Goal: Task Accomplishment & Management: Manage account settings

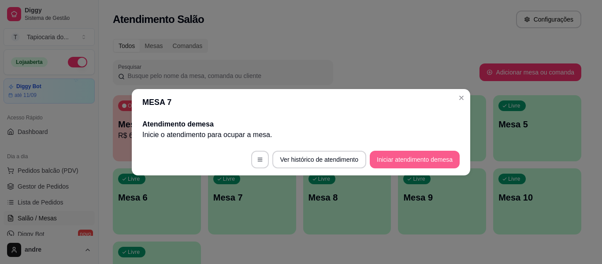
click at [415, 158] on button "Iniciar atendimento de mesa" at bounding box center [415, 160] width 90 height 18
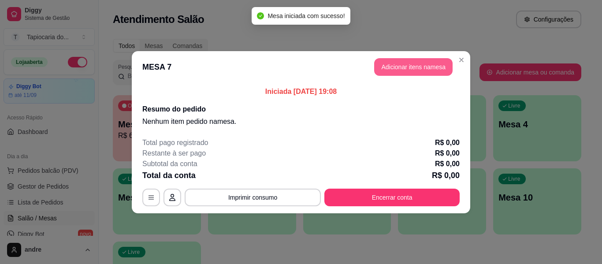
click at [401, 69] on button "Adicionar itens na mesa" at bounding box center [413, 67] width 78 height 18
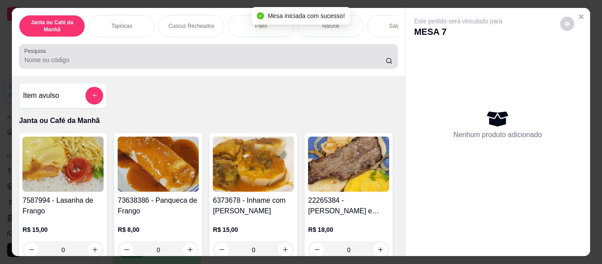
click at [369, 63] on input "Pesquisa" at bounding box center [204, 59] width 361 height 9
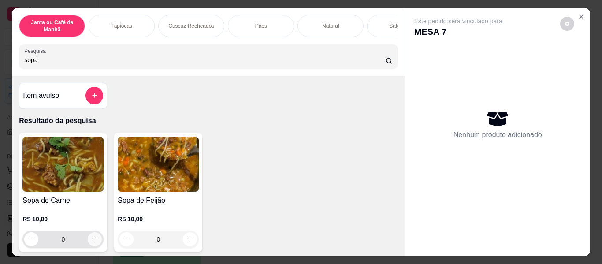
type input "sopa"
click at [92, 243] on icon "increase-product-quantity" at bounding box center [95, 239] width 7 height 7
type input "1"
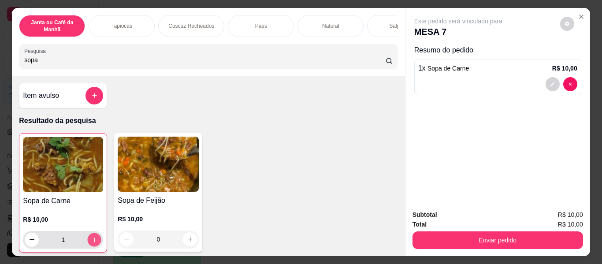
click at [91, 243] on icon "increase-product-quantity" at bounding box center [94, 240] width 7 height 7
type input "2"
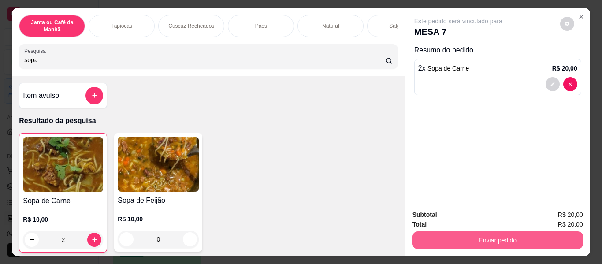
click at [511, 237] on button "Enviar pedido" at bounding box center [497, 240] width 170 height 18
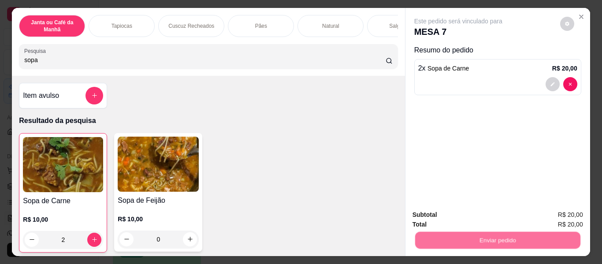
click at [493, 214] on button "Não registrar e enviar pedido" at bounding box center [468, 215] width 89 height 16
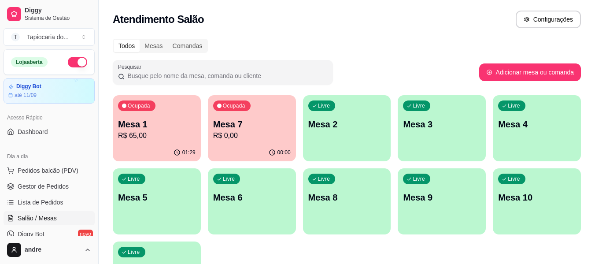
click at [455, 140] on div "Livre Mesa 3" at bounding box center [442, 122] width 88 height 55
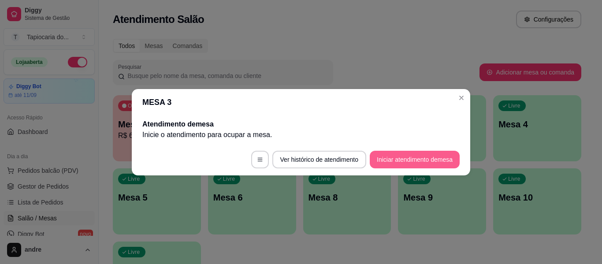
click at [433, 159] on button "Iniciar atendimento de mesa" at bounding box center [415, 160] width 90 height 18
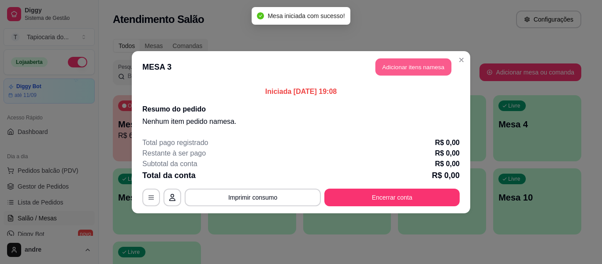
click at [407, 75] on button "Adicionar itens na mesa" at bounding box center [413, 66] width 76 height 17
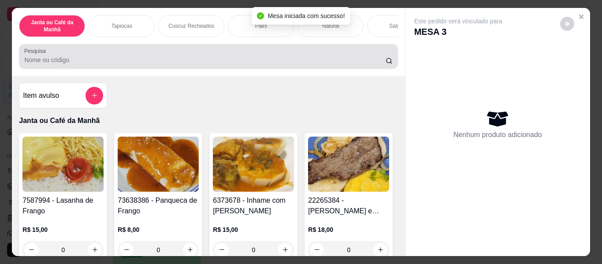
click at [358, 50] on div "Pesquisa" at bounding box center [208, 56] width 378 height 25
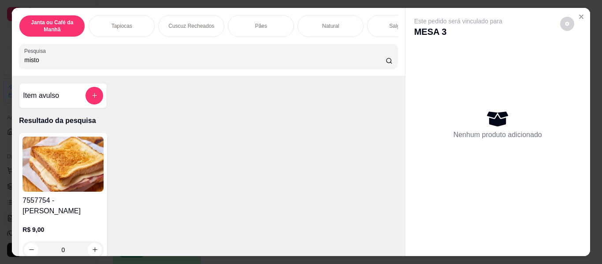
click at [262, 61] on input "misto" at bounding box center [204, 59] width 361 height 9
type input "m"
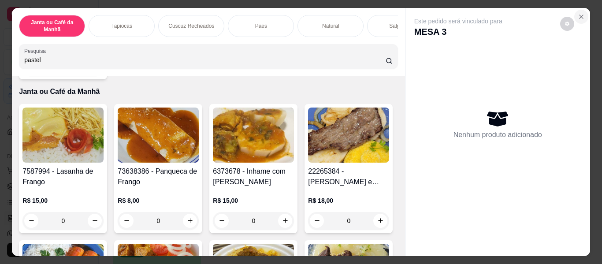
type input "pastel"
click at [580, 13] on icon "Close" at bounding box center [580, 16] width 7 height 7
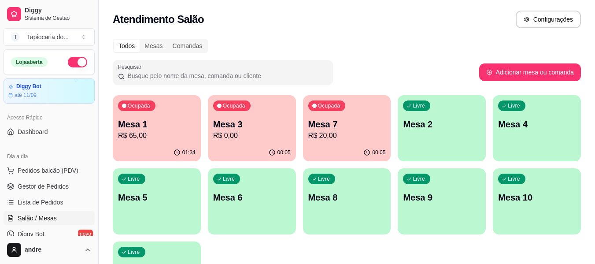
click at [179, 118] on div "Ocupada Mesa 1 R$ 65,00" at bounding box center [157, 119] width 88 height 49
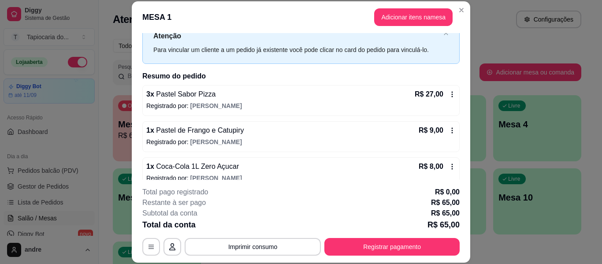
scroll to position [115, 0]
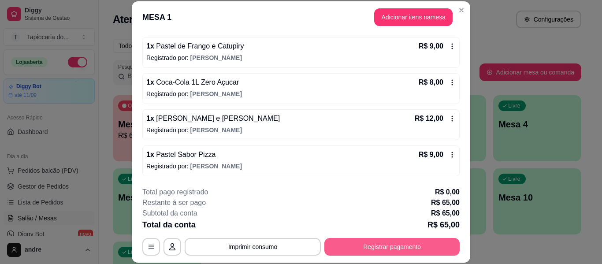
click at [377, 248] on button "Registrar pagamento" at bounding box center [391, 247] width 135 height 18
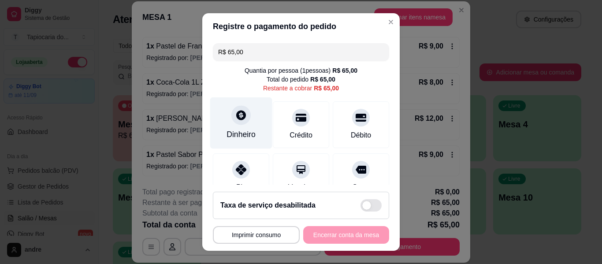
click at [231, 137] on div "Dinheiro" at bounding box center [240, 134] width 29 height 11
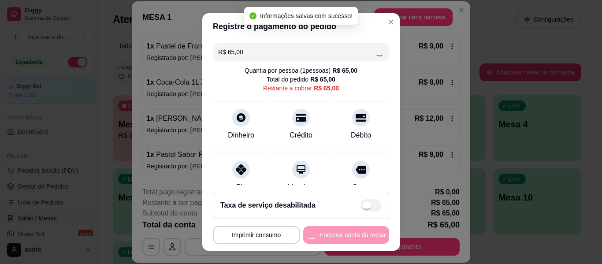
type input "R$ 0,00"
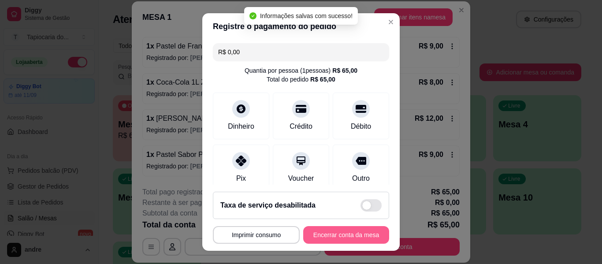
click at [326, 232] on button "Encerrar conta da mesa" at bounding box center [346, 235] width 86 height 18
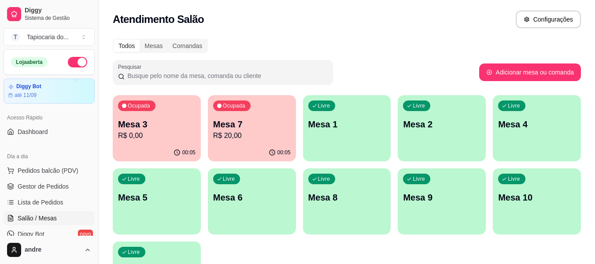
click at [140, 141] on p "R$ 0,00" at bounding box center [157, 135] width 78 height 11
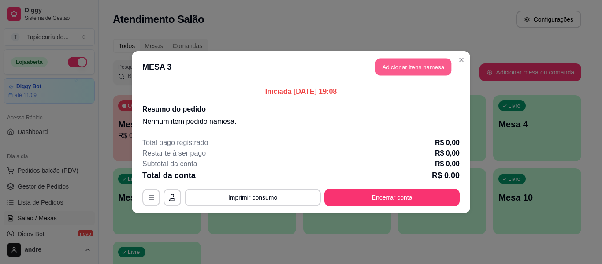
click at [403, 66] on button "Adicionar itens na mesa" at bounding box center [413, 66] width 76 height 17
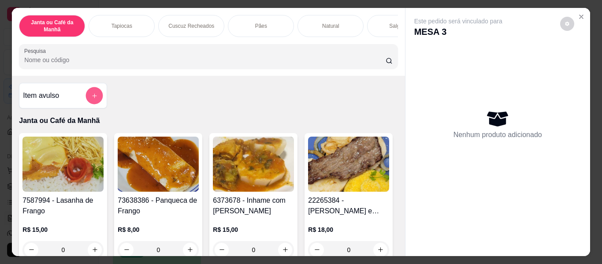
click at [91, 96] on icon "add-separate-item" at bounding box center [94, 95] width 7 height 7
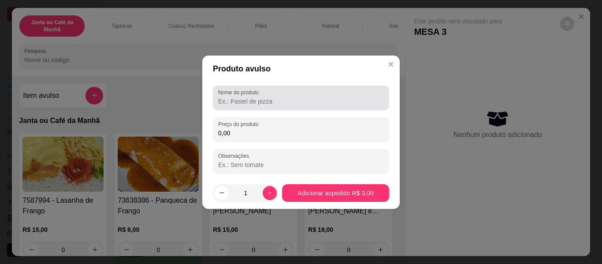
click at [318, 106] on div at bounding box center [301, 98] width 166 height 18
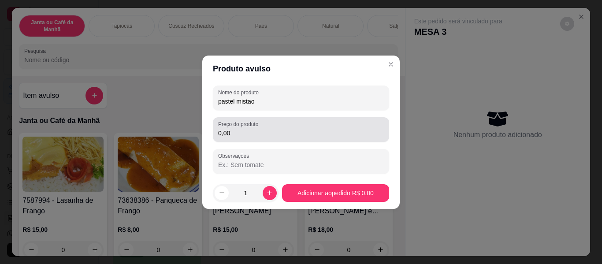
type input "pastel mistao"
click at [322, 117] on div "Preço do produto 0,00" at bounding box center [301, 129] width 176 height 25
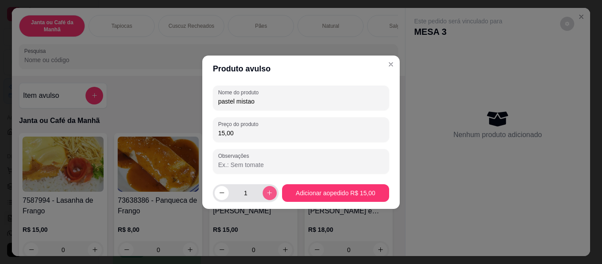
type input "15,00"
click at [271, 190] on button "increase-product-quantity" at bounding box center [270, 193] width 14 height 14
type input "2"
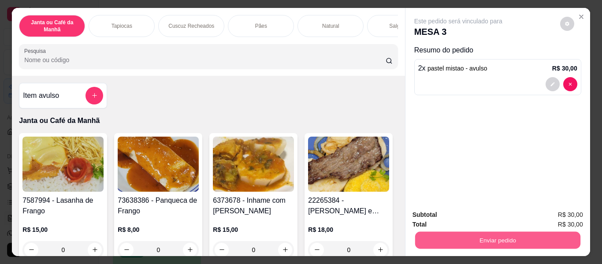
click at [530, 232] on button "Enviar pedido" at bounding box center [496, 240] width 165 height 17
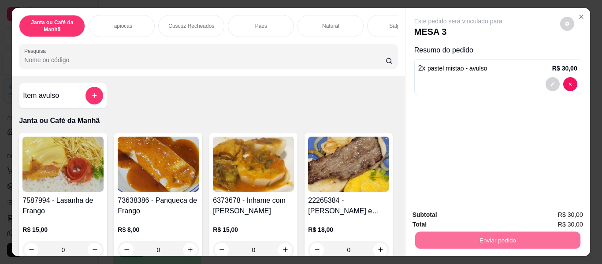
click at [509, 214] on button "Não registrar e enviar pedido" at bounding box center [468, 215] width 89 height 16
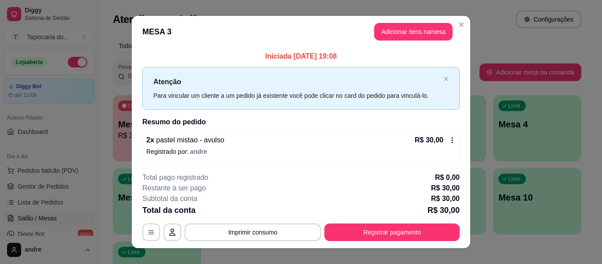
click at [387, 16] on div "**********" at bounding box center [301, 132] width 602 height 264
click at [392, 34] on button "Adicionar itens na mesa" at bounding box center [413, 32] width 78 height 18
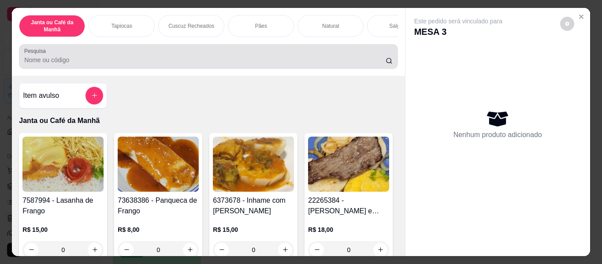
click at [362, 51] on div at bounding box center [208, 57] width 368 height 18
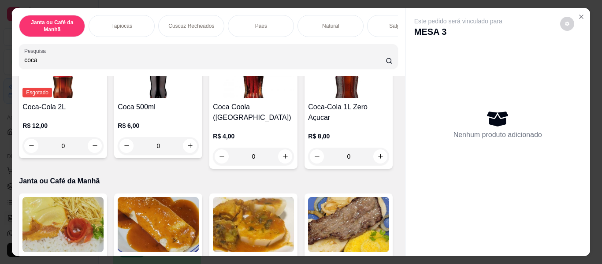
scroll to position [220, 0]
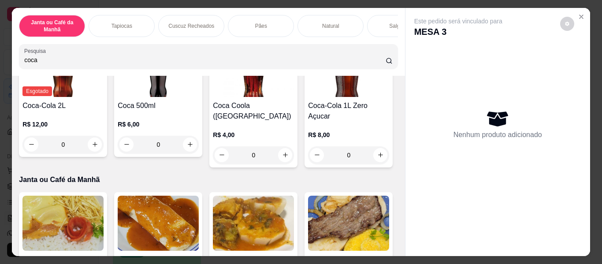
type input "coca"
click at [377, 22] on icon "increase-product-quantity" at bounding box center [380, 19] width 7 height 7
type input "1"
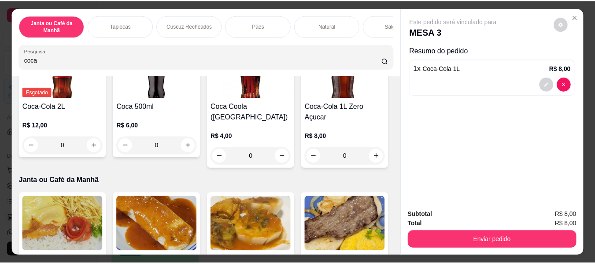
scroll to position [221, 0]
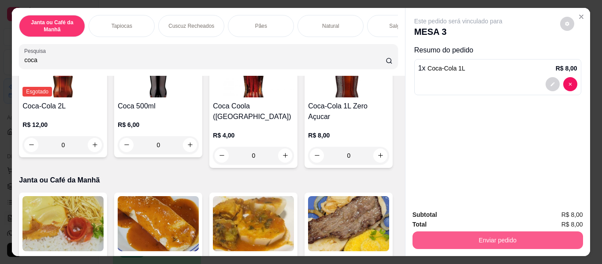
click at [559, 243] on button "Enviar pedido" at bounding box center [497, 240] width 170 height 18
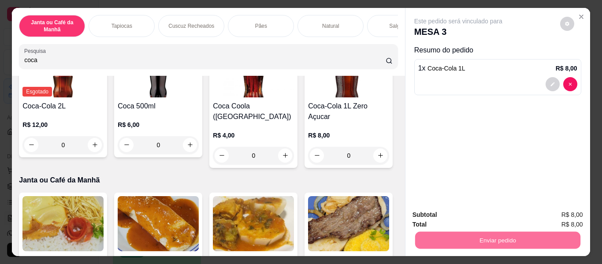
click at [480, 211] on button "Não registrar e enviar pedido" at bounding box center [468, 215] width 92 height 17
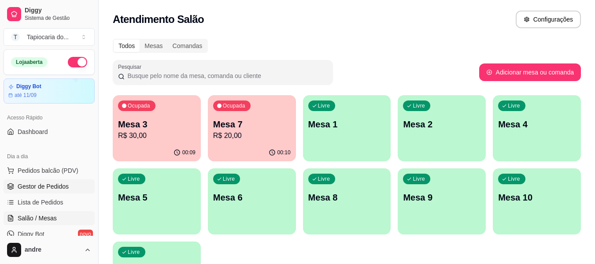
click at [51, 190] on span "Gestor de Pedidos" at bounding box center [43, 186] width 51 height 9
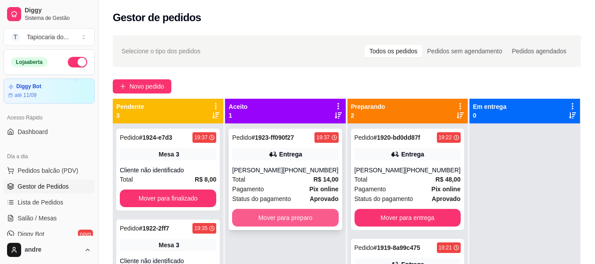
click at [254, 215] on button "Mover para preparo" at bounding box center [285, 218] width 106 height 18
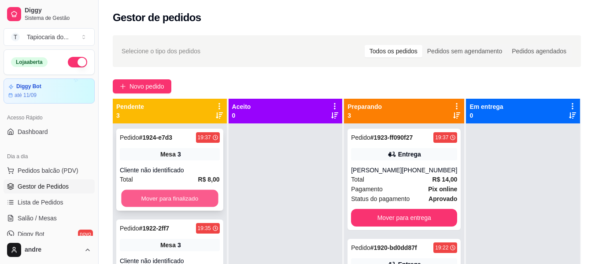
click at [200, 196] on button "Mover para finalizado" at bounding box center [169, 198] width 97 height 17
click at [200, 196] on button "Mover para finalizado" at bounding box center [170, 198] width 100 height 18
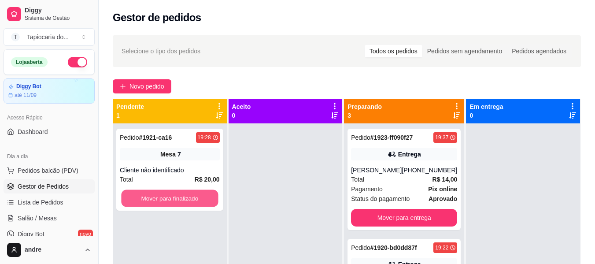
click at [200, 196] on button "Mover para finalizado" at bounding box center [169, 198] width 97 height 17
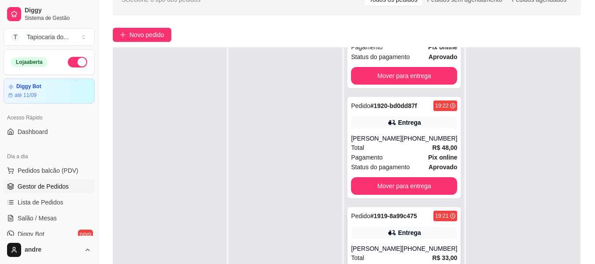
scroll to position [132, 0]
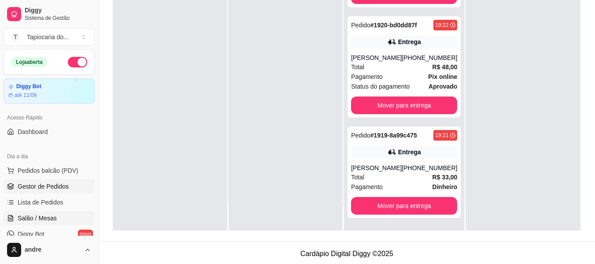
click at [63, 217] on link "Salão / Mesas" at bounding box center [49, 218] width 91 height 14
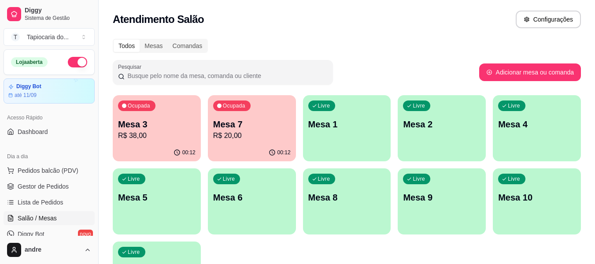
click at [270, 149] on icon "button" at bounding box center [272, 152] width 7 height 7
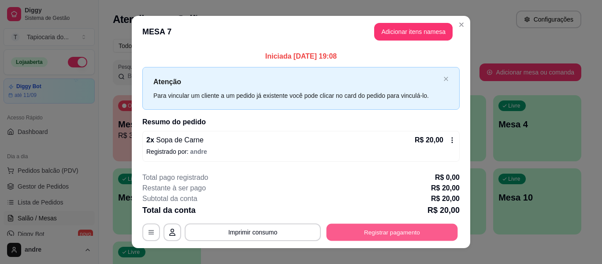
click at [418, 229] on button "Registrar pagamento" at bounding box center [391, 232] width 131 height 17
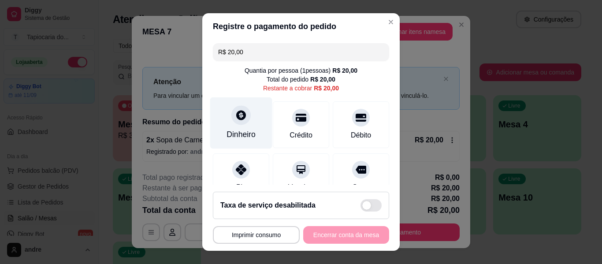
click at [243, 114] on div at bounding box center [240, 114] width 19 height 19
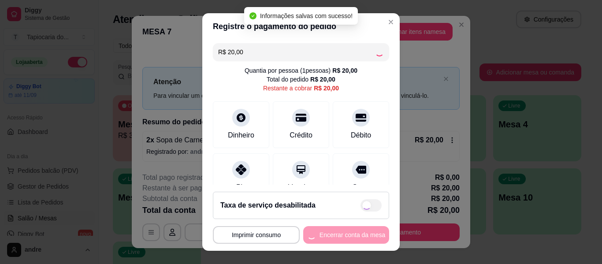
type input "R$ 0,00"
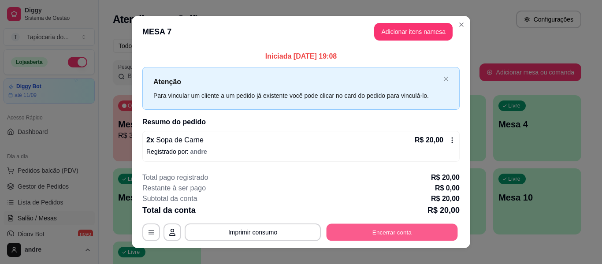
click at [432, 234] on button "Encerrar conta" at bounding box center [391, 232] width 131 height 17
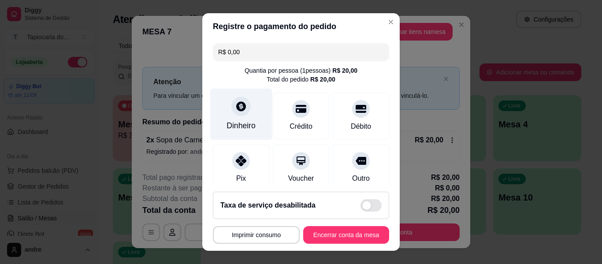
click at [235, 124] on div "Dinheiro" at bounding box center [240, 125] width 29 height 11
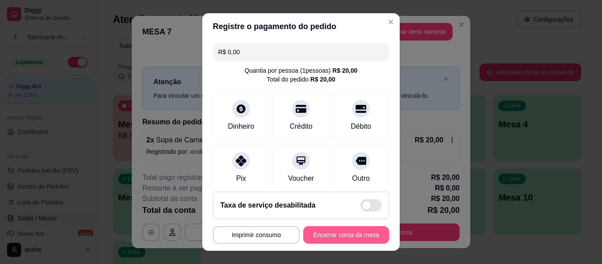
click at [353, 233] on button "Encerrar conta da mesa" at bounding box center [346, 235] width 86 height 18
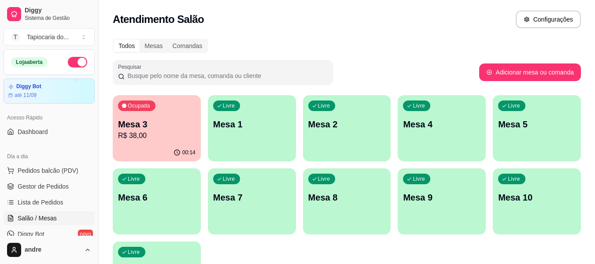
click at [170, 118] on p "Mesa 3" at bounding box center [157, 124] width 78 height 12
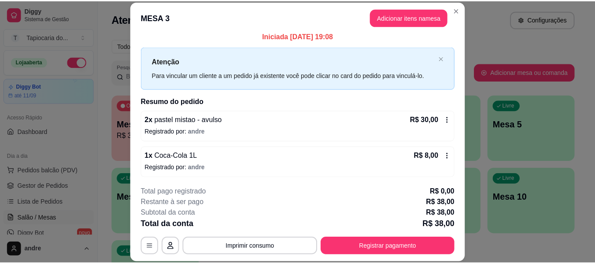
scroll to position [7, 0]
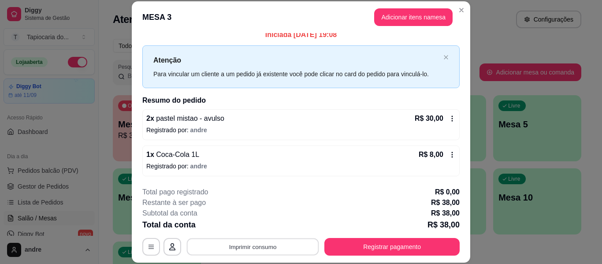
click at [286, 245] on button "Imprimir consumo" at bounding box center [253, 246] width 132 height 17
click at [254, 228] on button "Impressora" at bounding box center [252, 226] width 62 height 14
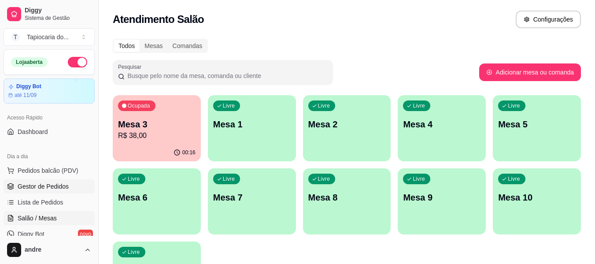
click at [42, 192] on link "Gestor de Pedidos" at bounding box center [49, 186] width 91 height 14
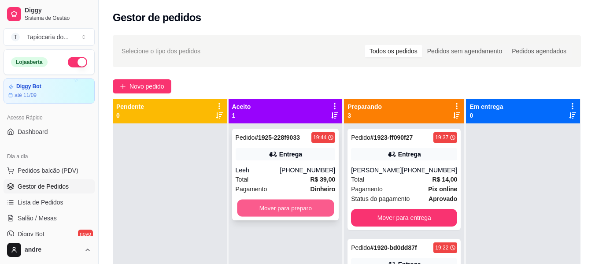
click at [279, 208] on button "Mover para preparo" at bounding box center [285, 208] width 97 height 17
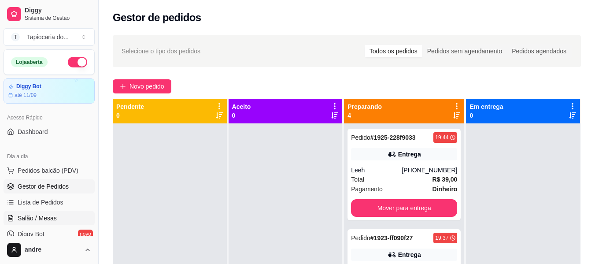
click at [47, 216] on span "Salão / Mesas" at bounding box center [37, 218] width 39 height 9
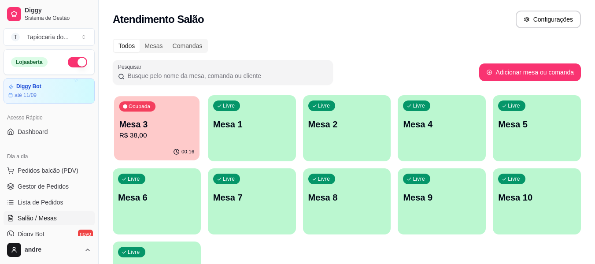
click at [144, 142] on div "Ocupada Mesa 3 R$ 38,00" at bounding box center [156, 120] width 85 height 48
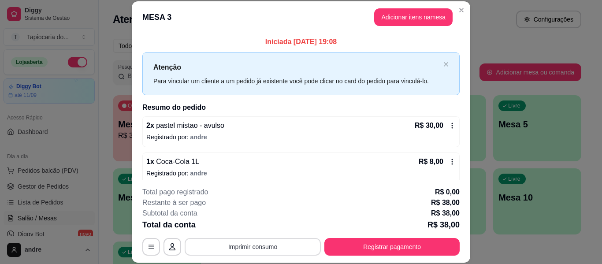
click at [268, 250] on button "Imprimir consumo" at bounding box center [253, 247] width 136 height 18
click at [255, 225] on button "Impressora" at bounding box center [252, 226] width 62 height 14
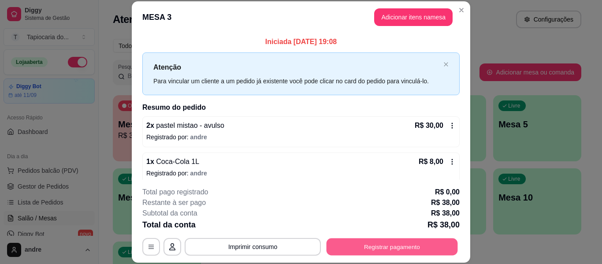
click at [365, 252] on button "Registrar pagamento" at bounding box center [391, 246] width 131 height 17
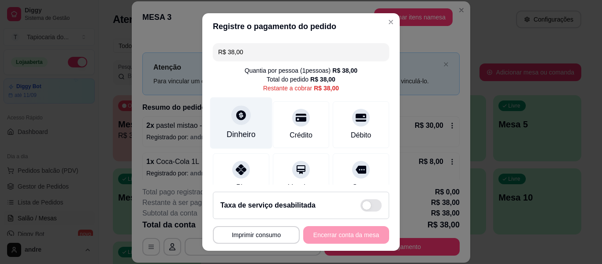
click at [223, 117] on div "Dinheiro" at bounding box center [241, 123] width 62 height 52
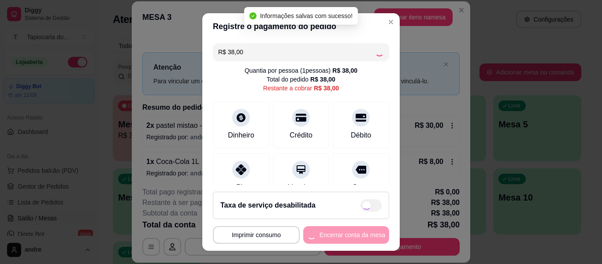
type input "R$ 0,00"
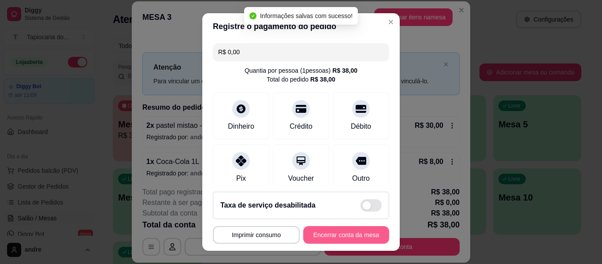
click at [359, 229] on button "Encerrar conta da mesa" at bounding box center [346, 235] width 86 height 18
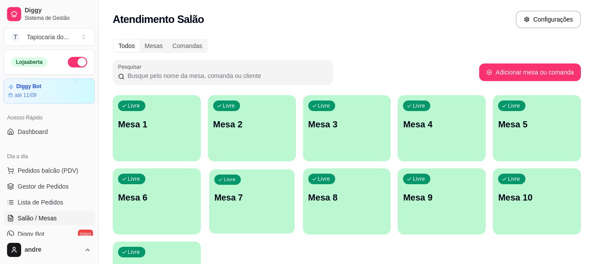
click at [260, 201] on p "Mesa 7" at bounding box center [251, 198] width 75 height 12
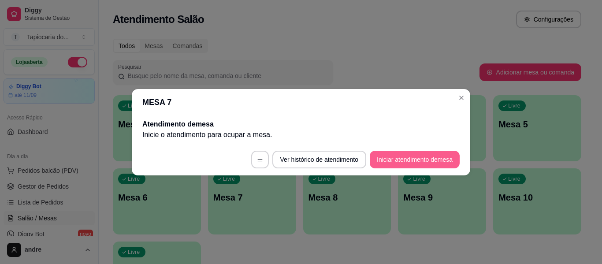
click at [407, 156] on button "Iniciar atendimento de mesa" at bounding box center [415, 160] width 90 height 18
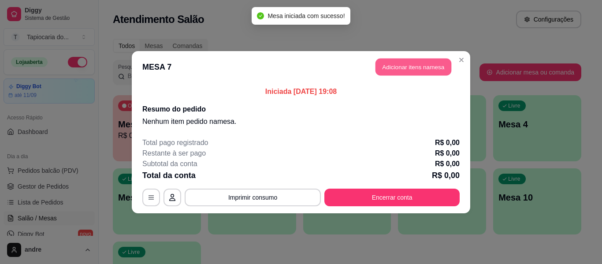
click at [404, 70] on button "Adicionar itens na mesa" at bounding box center [413, 66] width 76 height 17
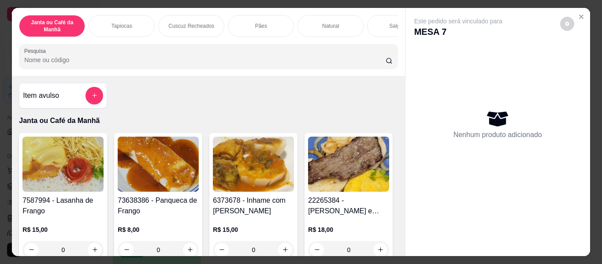
click at [348, 60] on input "Pesquisa" at bounding box center [204, 59] width 361 height 9
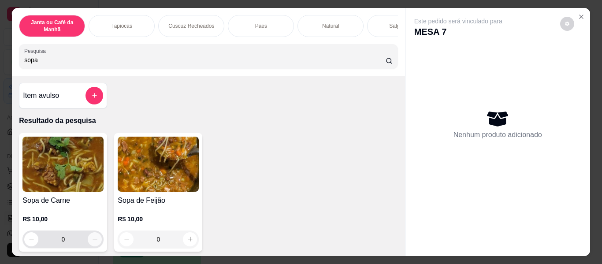
type input "sopa"
click at [95, 243] on button "increase-product-quantity" at bounding box center [95, 239] width 14 height 14
type input "1"
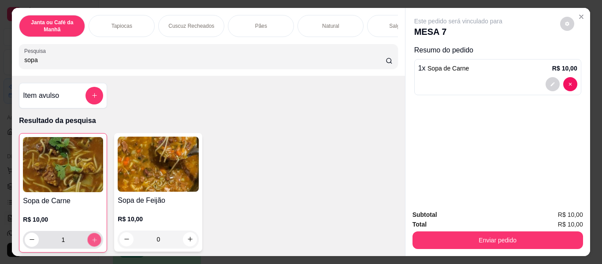
click at [95, 243] on button "increase-product-quantity" at bounding box center [95, 240] width 14 height 14
type input "2"
click at [164, 64] on input "sopa" at bounding box center [204, 59] width 361 height 9
type input "s"
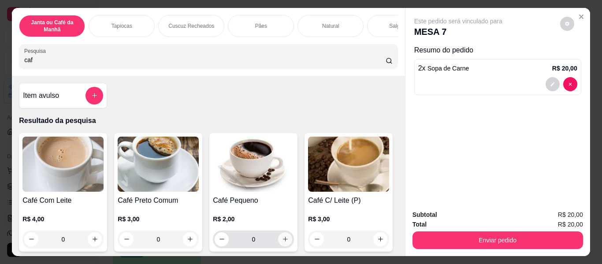
type input "caf"
click at [278, 242] on button "increase-product-quantity" at bounding box center [285, 239] width 14 height 14
type input "1"
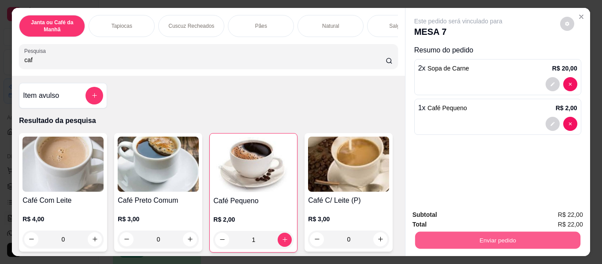
click at [445, 240] on button "Enviar pedido" at bounding box center [496, 240] width 165 height 17
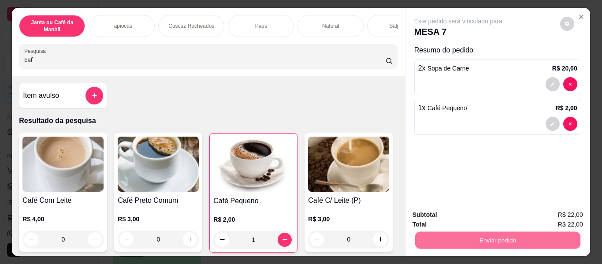
click at [450, 218] on button "Não registrar e enviar pedido" at bounding box center [468, 215] width 92 height 17
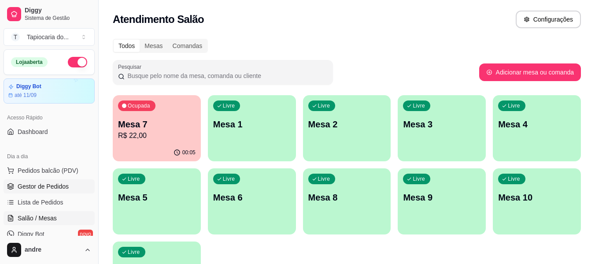
click at [60, 183] on span "Gestor de Pedidos" at bounding box center [43, 186] width 51 height 9
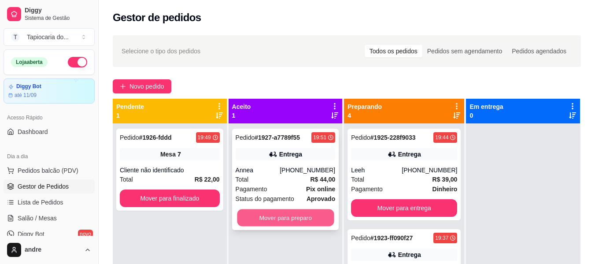
click at [307, 221] on button "Mover para preparo" at bounding box center [285, 217] width 97 height 17
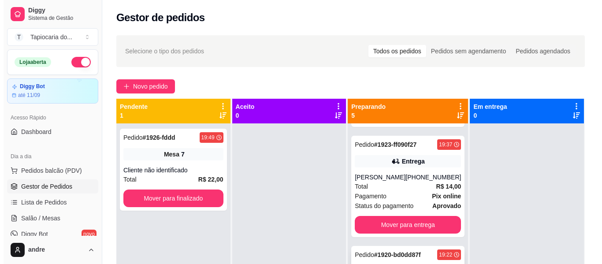
scroll to position [197, 0]
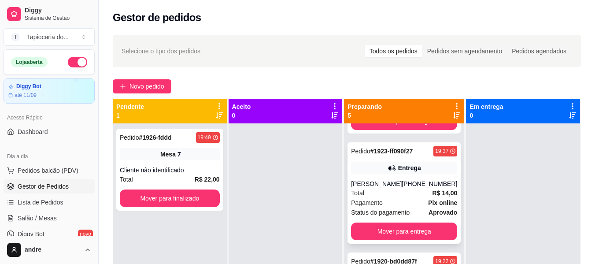
click at [390, 205] on div "Pagamento Pix online" at bounding box center [404, 203] width 106 height 10
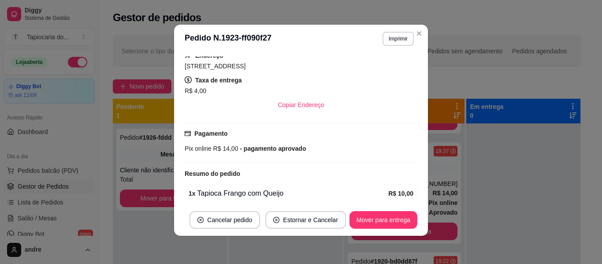
scroll to position [176, 0]
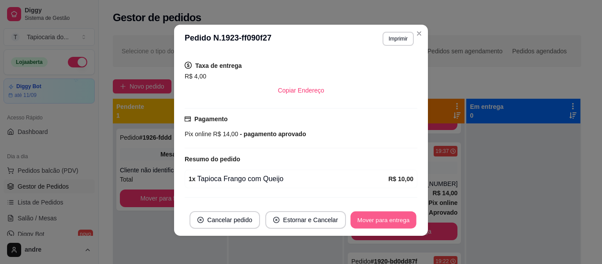
click at [367, 218] on button "Mover para entrega" at bounding box center [383, 219] width 66 height 17
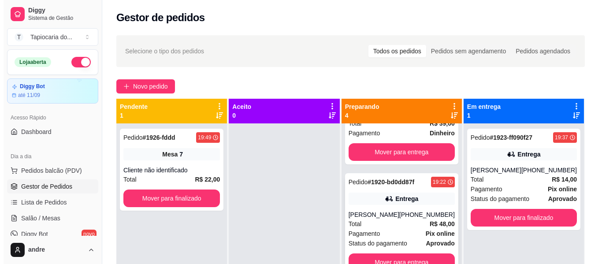
scroll to position [25, 0]
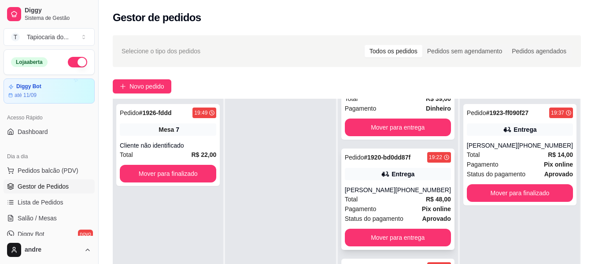
click at [394, 199] on div "Total R$ 48,00" at bounding box center [398, 199] width 106 height 10
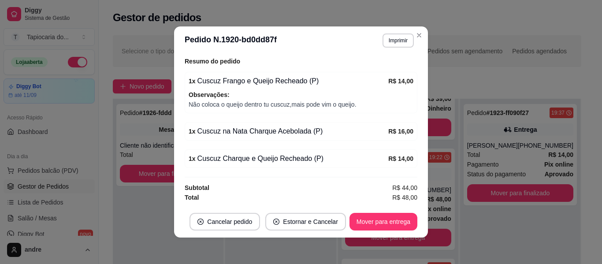
scroll to position [232, 0]
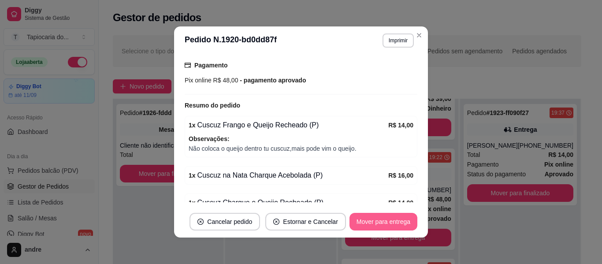
click at [366, 219] on button "Mover para entrega" at bounding box center [383, 222] width 68 height 18
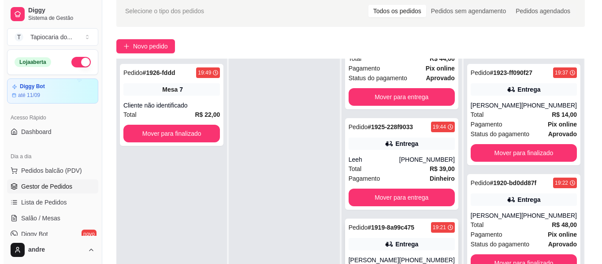
scroll to position [134, 0]
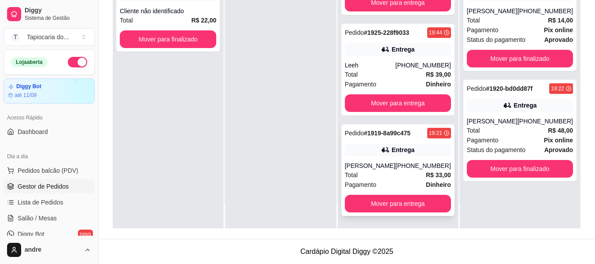
click at [388, 169] on div "[PERSON_NAME]" at bounding box center [370, 165] width 51 height 9
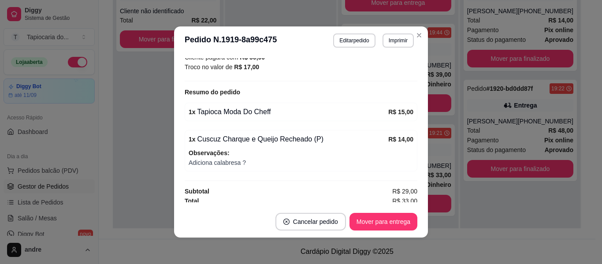
scroll to position [268, 0]
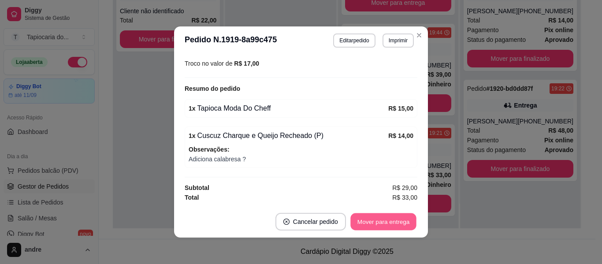
click at [392, 220] on button "Mover para entrega" at bounding box center [383, 221] width 66 height 17
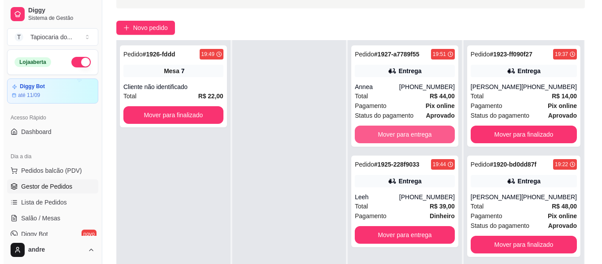
scroll to position [134, 0]
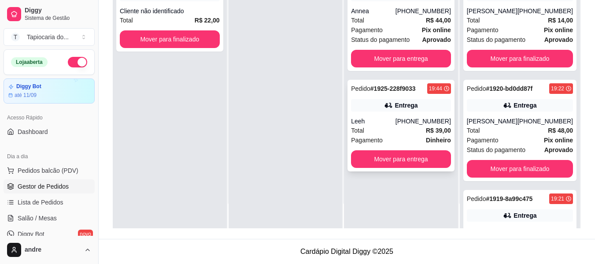
click at [400, 133] on div "Total R$ 39,00" at bounding box center [401, 131] width 100 height 10
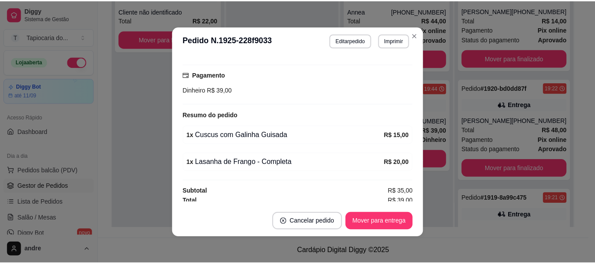
scroll to position [236, 0]
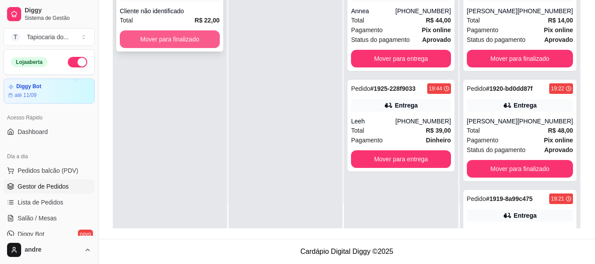
click at [176, 41] on button "Mover para finalizado" at bounding box center [170, 39] width 100 height 18
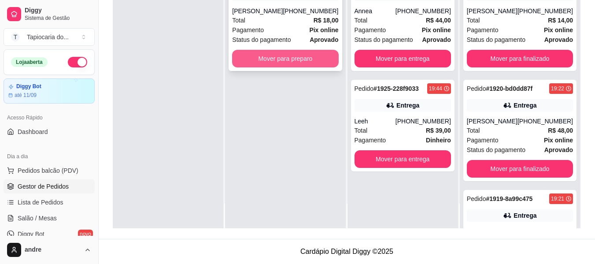
click at [286, 55] on button "Mover para preparo" at bounding box center [285, 59] width 106 height 18
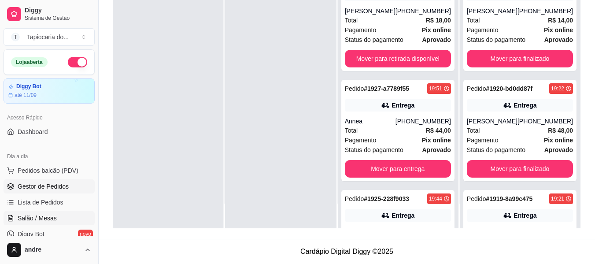
click at [73, 224] on link "Salão / Mesas" at bounding box center [49, 218] width 91 height 14
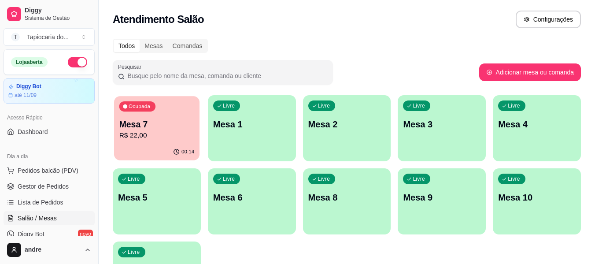
click at [169, 124] on p "Mesa 7" at bounding box center [156, 124] width 75 height 12
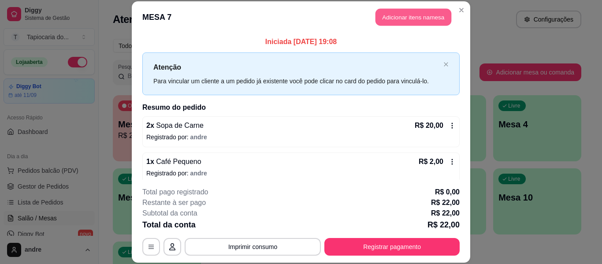
click at [392, 13] on button "Adicionar itens na mesa" at bounding box center [413, 17] width 76 height 17
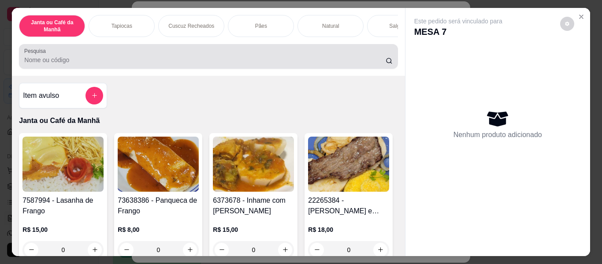
click at [377, 55] on div at bounding box center [208, 57] width 368 height 18
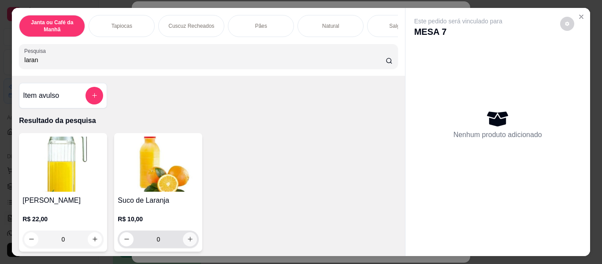
type input "laran"
click at [187, 240] on icon "increase-product-quantity" at bounding box center [190, 239] width 7 height 7
type input "1"
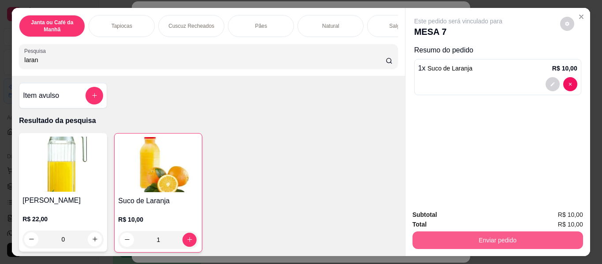
click at [462, 234] on button "Enviar pedido" at bounding box center [497, 240] width 170 height 18
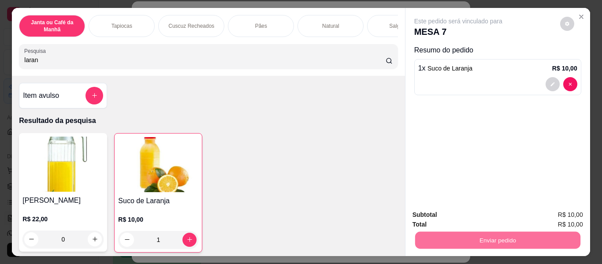
click at [455, 212] on button "Não registrar e enviar pedido" at bounding box center [468, 215] width 89 height 16
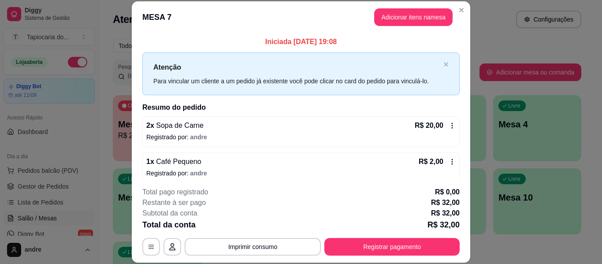
scroll to position [43, 0]
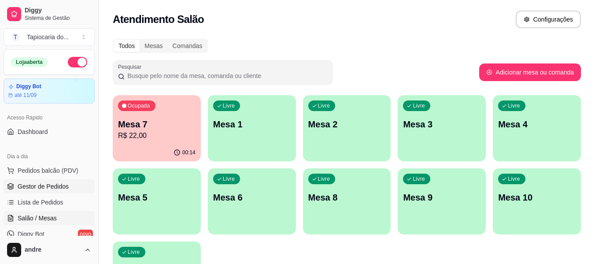
click at [51, 183] on span "Gestor de Pedidos" at bounding box center [43, 186] width 51 height 9
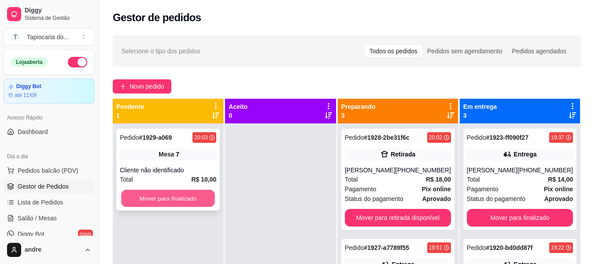
click at [195, 195] on button "Mover para finalizado" at bounding box center [168, 198] width 94 height 17
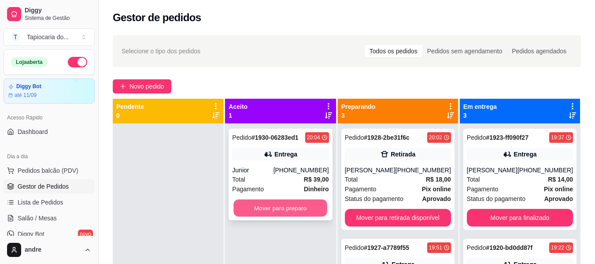
click at [287, 209] on button "Mover para preparo" at bounding box center [281, 208] width 94 height 17
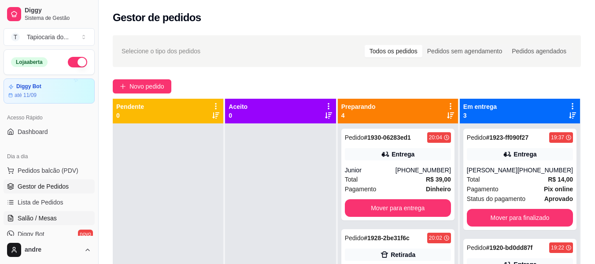
click at [38, 220] on span "Salão / Mesas" at bounding box center [37, 218] width 39 height 9
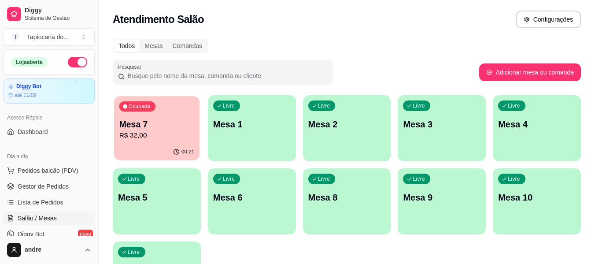
click at [186, 134] on p "R$ 32,00" at bounding box center [156, 135] width 75 height 10
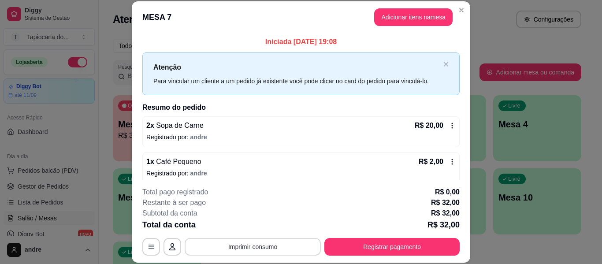
click at [274, 246] on button "Imprimir consumo" at bounding box center [253, 247] width 136 height 18
click at [274, 228] on button "Impressora" at bounding box center [252, 226] width 64 height 14
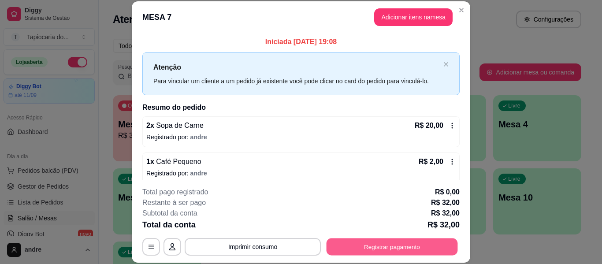
click at [350, 252] on button "Registrar pagamento" at bounding box center [391, 246] width 131 height 17
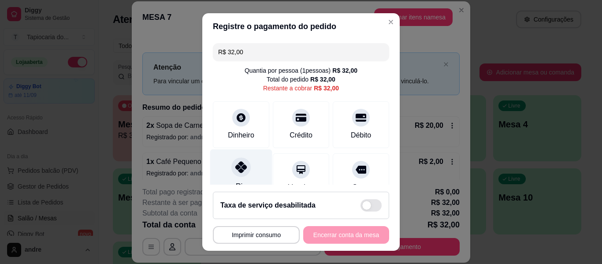
click at [246, 170] on div "Pix" at bounding box center [241, 175] width 62 height 52
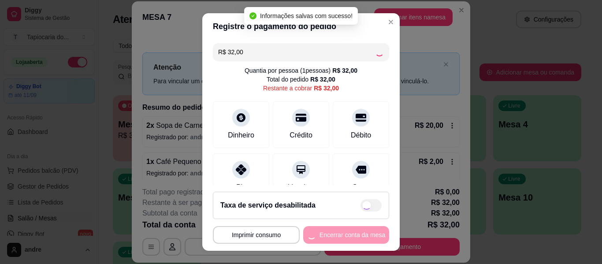
type input "R$ 0,00"
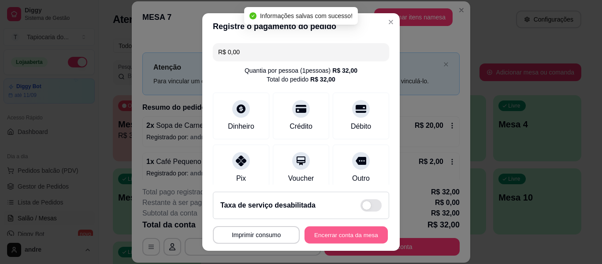
click at [322, 236] on button "Encerrar conta da mesa" at bounding box center [345, 234] width 83 height 17
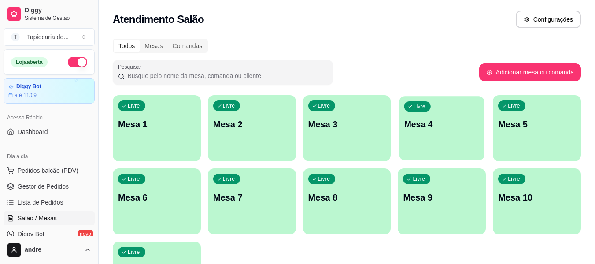
click at [422, 123] on p "Mesa 4" at bounding box center [441, 124] width 75 height 12
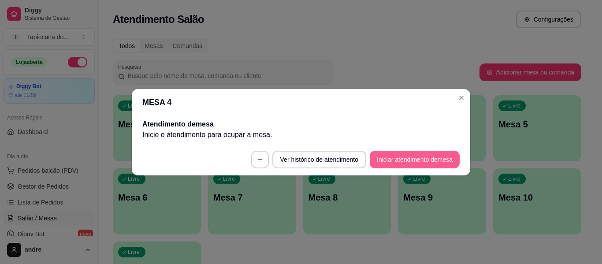
click at [400, 160] on button "Iniciar atendimento de mesa" at bounding box center [415, 160] width 90 height 18
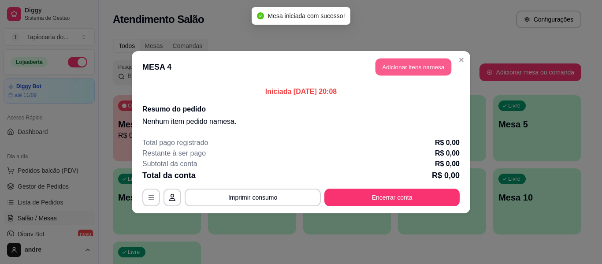
click at [405, 70] on button "Adicionar itens na mesa" at bounding box center [413, 66] width 76 height 17
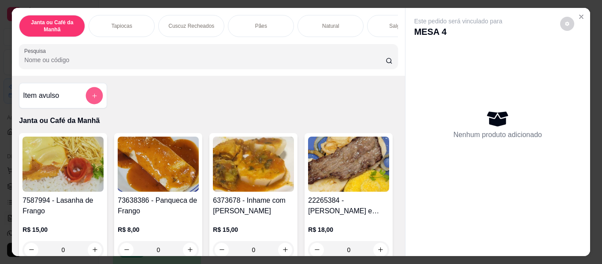
click at [86, 96] on button "add-separate-item" at bounding box center [94, 95] width 17 height 17
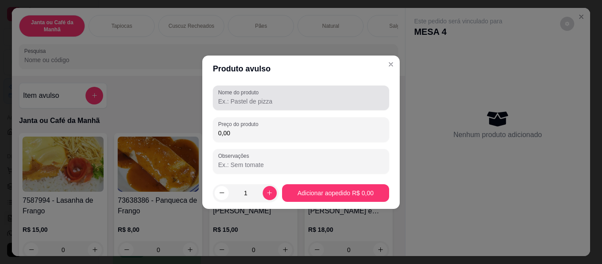
click at [237, 103] on input "Nome do produto" at bounding box center [301, 101] width 166 height 9
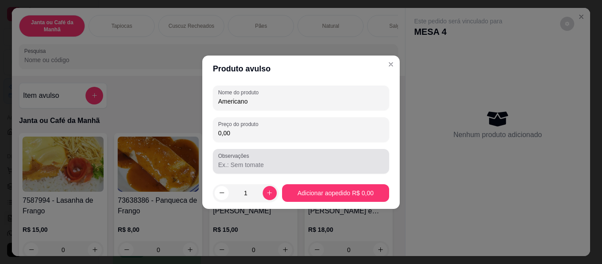
type input "Americano"
click at [248, 161] on input "Observações" at bounding box center [301, 164] width 166 height 9
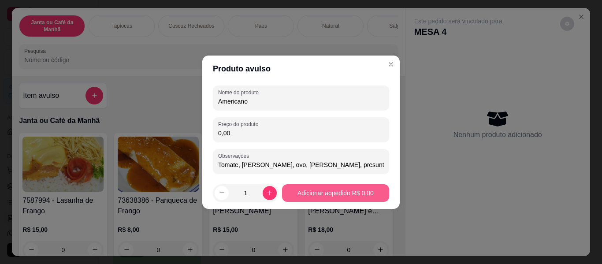
type input "Tomate, [PERSON_NAME], ovo, [PERSON_NAME], presunto e Queijo mussarela."
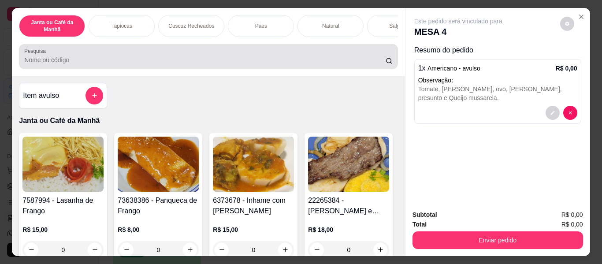
click at [155, 52] on div at bounding box center [208, 57] width 368 height 18
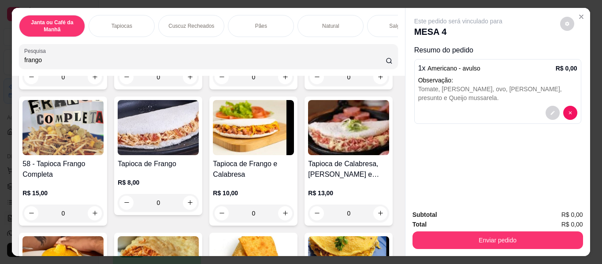
scroll to position [176, 0]
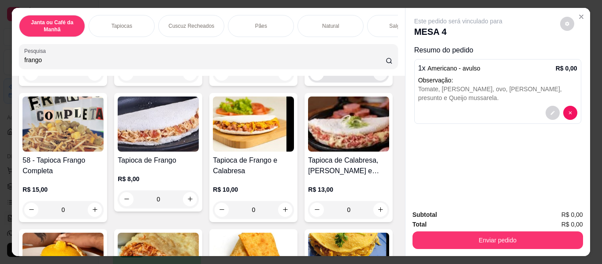
type input "frango"
click at [377, 77] on icon "increase-product-quantity" at bounding box center [380, 73] width 7 height 7
type input "1"
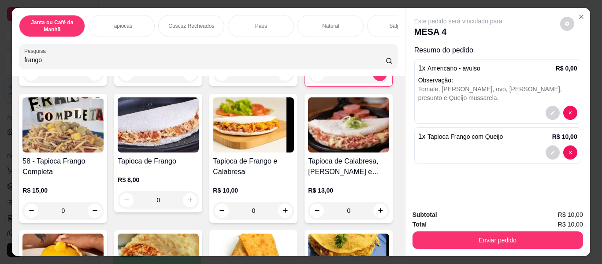
click at [467, 133] on span "Tapioca Frango com Queijo" at bounding box center [464, 136] width 75 height 7
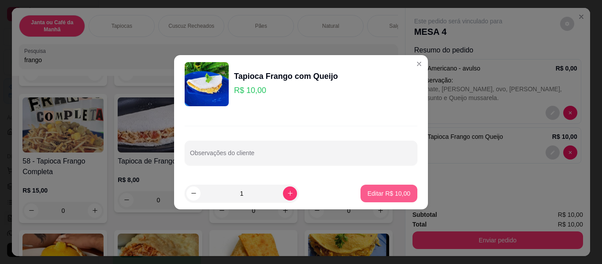
click at [385, 188] on button "Editar R$ 10,00" at bounding box center [388, 194] width 57 height 18
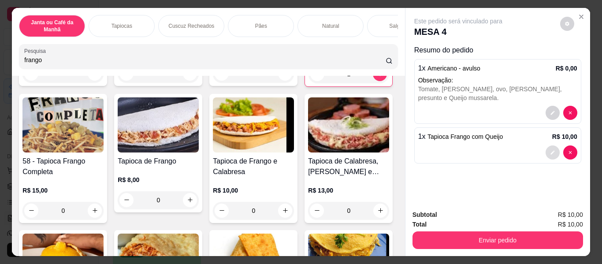
click at [546, 145] on button "decrease-product-quantity" at bounding box center [552, 152] width 14 height 14
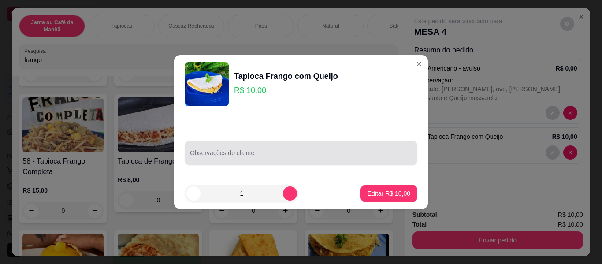
click at [333, 155] on input "Observações do cliente" at bounding box center [301, 156] width 222 height 9
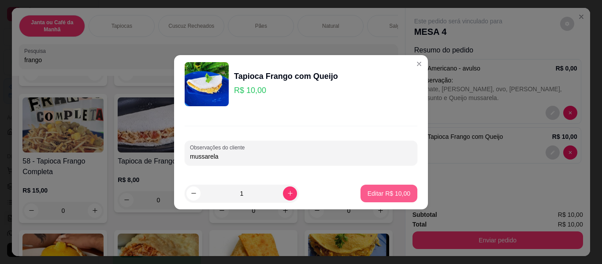
type input "mussarela"
click at [398, 192] on p "Editar R$ 10,00" at bounding box center [388, 193] width 41 height 8
type input "0"
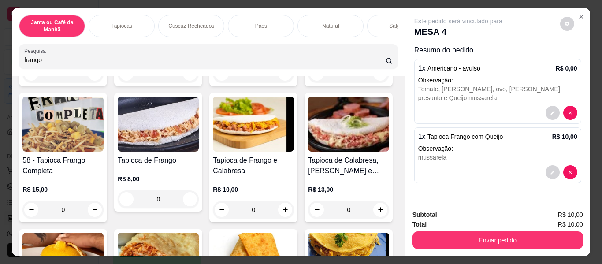
click at [485, 153] on div "mussarela" at bounding box center [497, 157] width 159 height 9
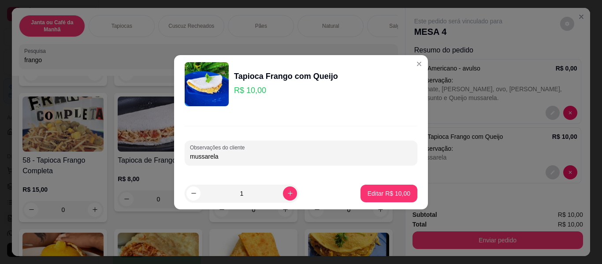
drag, startPoint x: 256, startPoint y: 154, endPoint x: 149, endPoint y: 157, distance: 107.1
click at [149, 157] on div "Tapioca Frango com Queijo R$ 10,00 Observações do cliente mussarela 1 Editar R$…" at bounding box center [301, 132] width 602 height 264
type input "Queijo Mussarela"
click at [396, 192] on p "Editar R$ 10,00" at bounding box center [388, 193] width 43 height 9
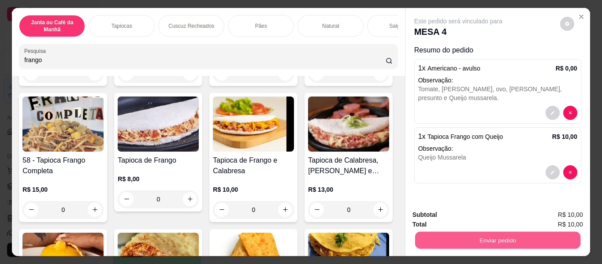
click at [518, 240] on button "Enviar pedido" at bounding box center [496, 240] width 165 height 17
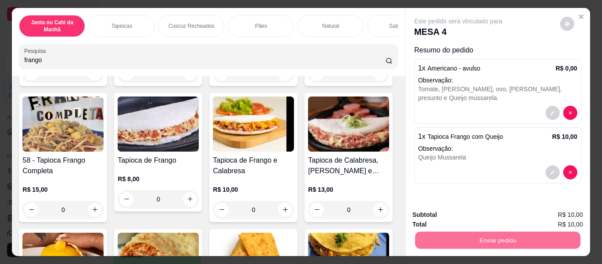
click at [464, 216] on button "Não registrar e enviar pedido" at bounding box center [468, 215] width 92 height 17
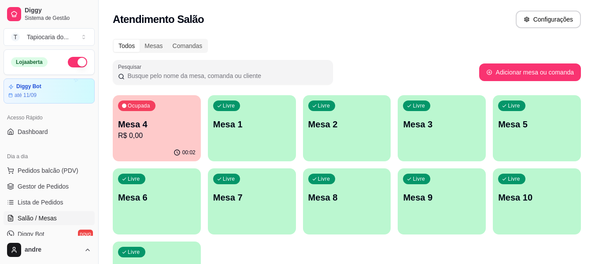
click at [135, 121] on p "Mesa 4" at bounding box center [157, 124] width 78 height 12
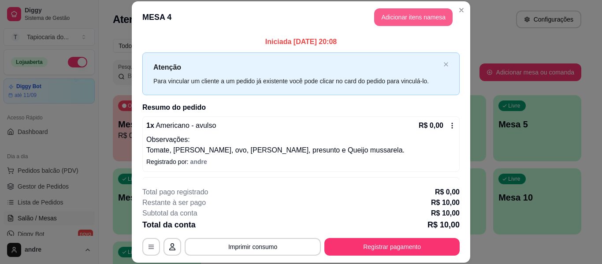
click at [436, 16] on button "Adicionar itens na mesa" at bounding box center [413, 17] width 78 height 18
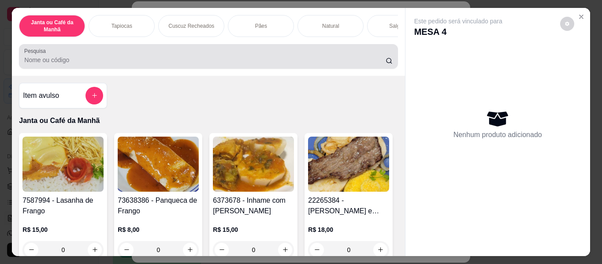
click at [290, 49] on div "Pesquisa" at bounding box center [208, 56] width 378 height 25
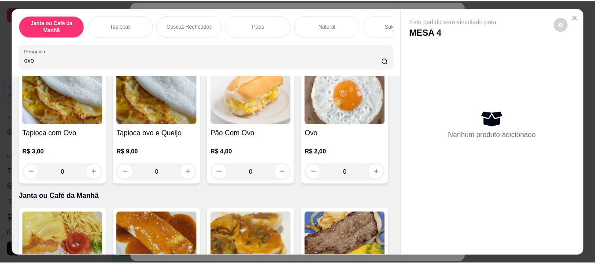
scroll to position [132, 0]
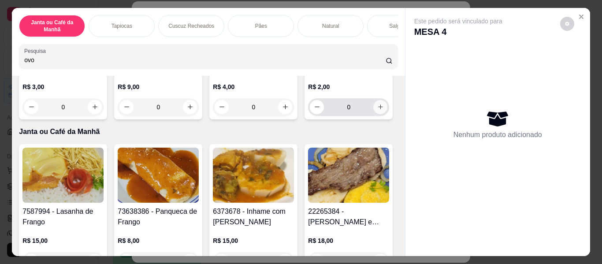
type input "ovo"
click at [373, 114] on button "increase-product-quantity" at bounding box center [380, 107] width 14 height 14
type input "1"
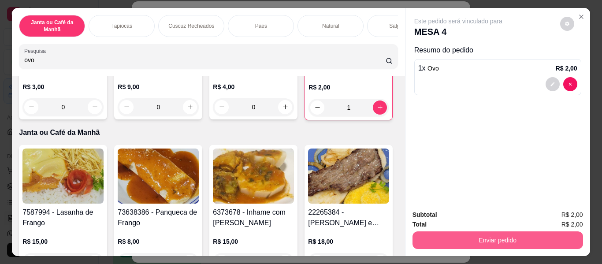
click at [516, 238] on button "Enviar pedido" at bounding box center [497, 240] width 170 height 18
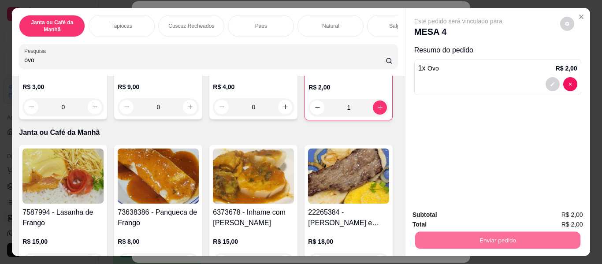
click at [473, 217] on button "Não registrar e enviar pedido" at bounding box center [468, 215] width 89 height 16
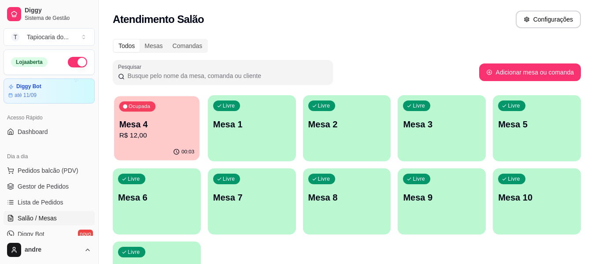
click at [161, 145] on div "00:03" at bounding box center [156, 152] width 85 height 17
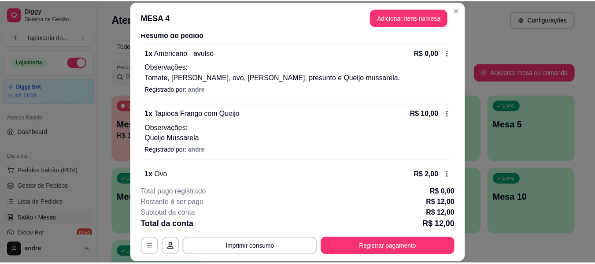
scroll to position [88, 0]
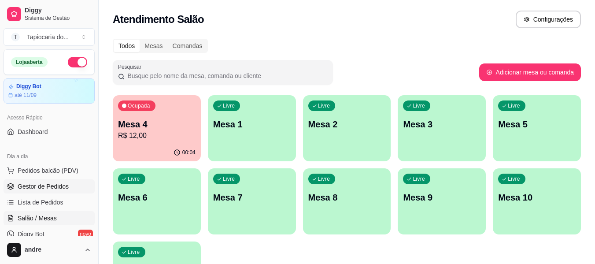
click at [64, 186] on span "Gestor de Pedidos" at bounding box center [43, 186] width 51 height 9
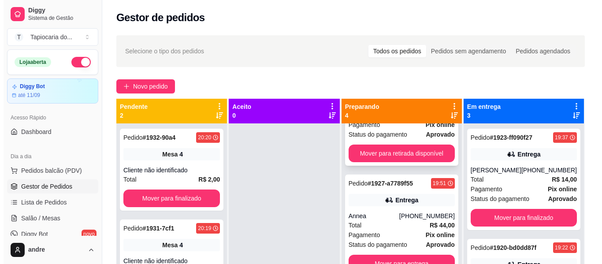
scroll to position [166, 0]
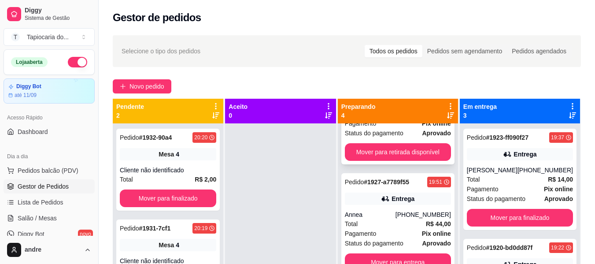
click at [402, 207] on div "Pedido # 1927-a7789f55 19:51 Entrega Annea (83) 99342-6558 Total R$ 44,00 Pagam…" at bounding box center [397, 223] width 113 height 101
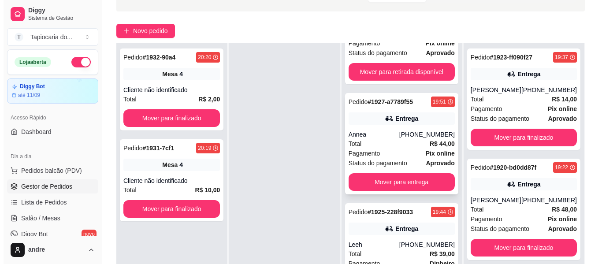
scroll to position [134, 0]
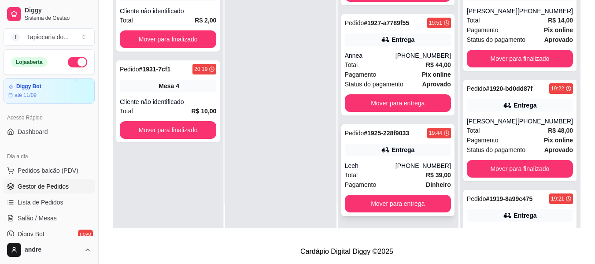
click at [426, 171] on strong "R$ 39,00" at bounding box center [438, 174] width 25 height 7
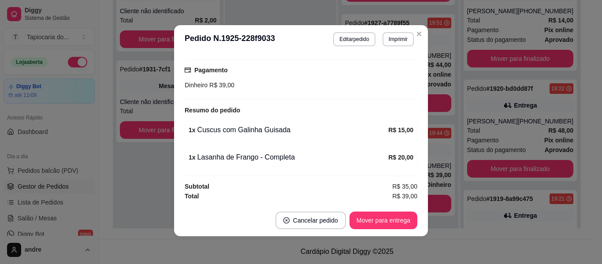
scroll to position [2, 0]
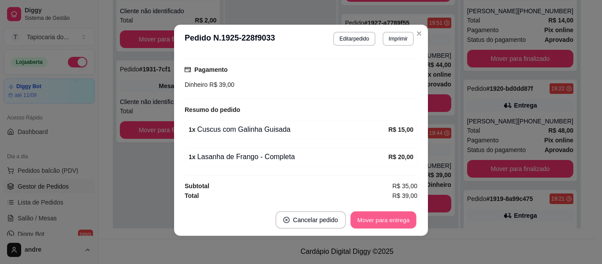
click at [372, 221] on button "Mover para entrega" at bounding box center [383, 219] width 66 height 17
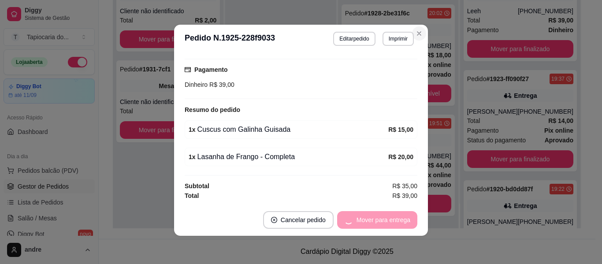
scroll to position [66, 0]
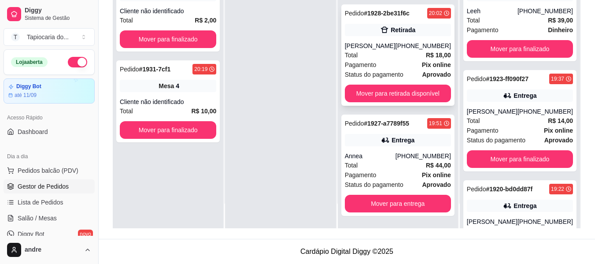
click at [399, 51] on div "Total R$ 18,00" at bounding box center [398, 55] width 106 height 10
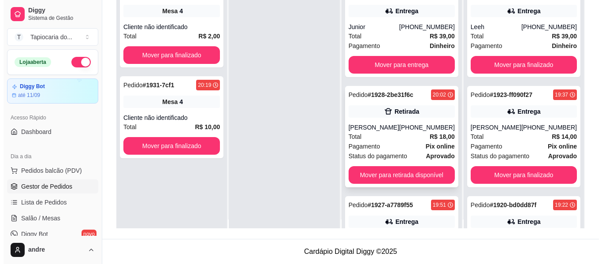
scroll to position [0, 0]
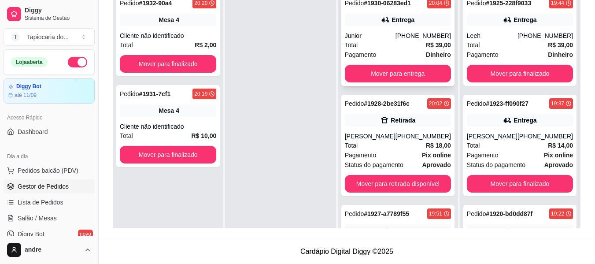
click at [429, 23] on div "Entrega" at bounding box center [398, 20] width 106 height 12
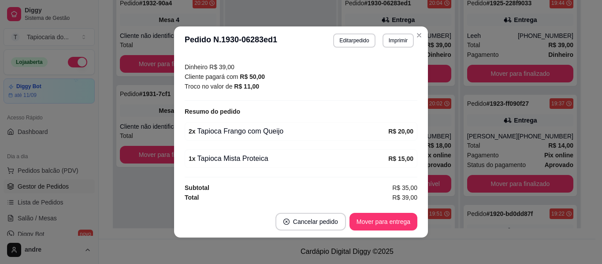
scroll to position [2, 0]
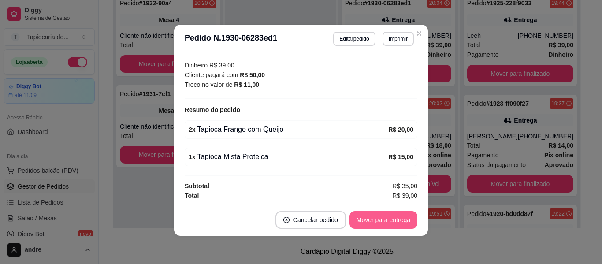
click at [403, 222] on button "Mover para entrega" at bounding box center [383, 220] width 68 height 18
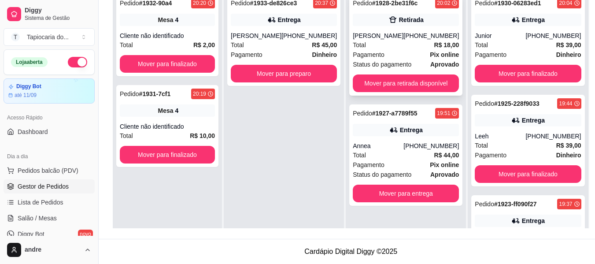
click at [410, 32] on div "[PHONE_NUMBER]" at bounding box center [430, 35] width 55 height 9
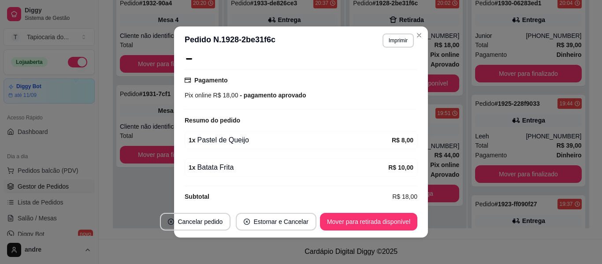
scroll to position [157, 0]
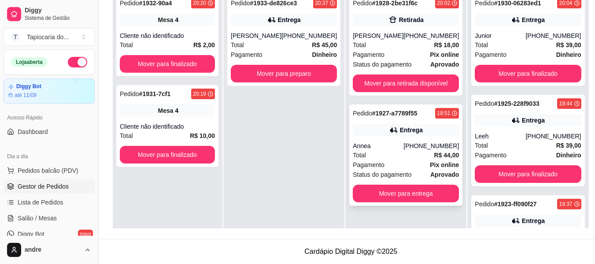
click at [407, 141] on div "Pedido # 1927-a7789f55 19:51 Entrega Annea (83) 99342-6558 Total R$ 44,00 Pagam…" at bounding box center [405, 154] width 113 height 101
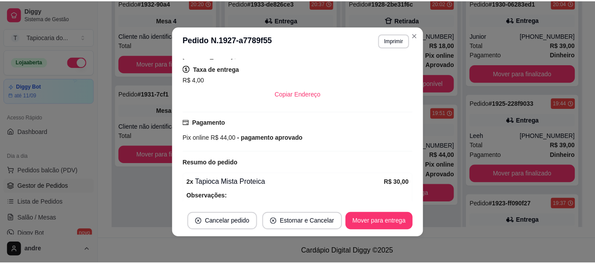
scroll to position [271, 0]
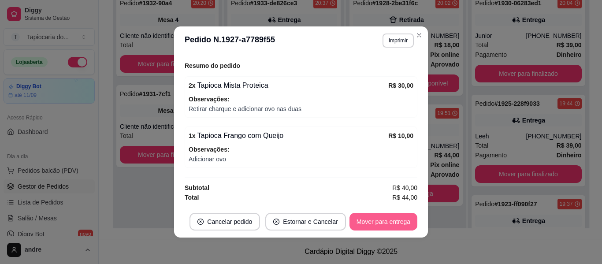
click at [388, 224] on button "Mover para entrega" at bounding box center [383, 222] width 68 height 18
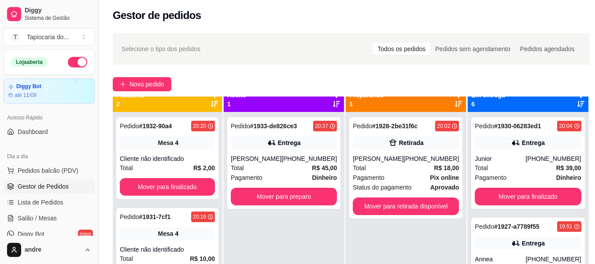
scroll to position [25, 0]
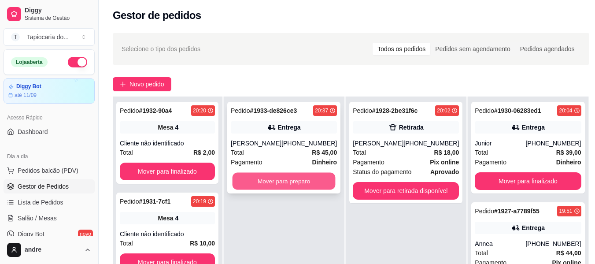
click at [311, 182] on button "Mover para preparo" at bounding box center [284, 181] width 103 height 17
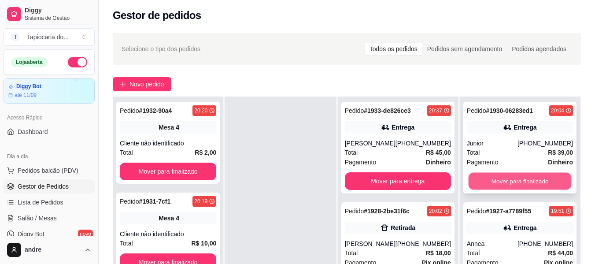
click at [516, 181] on button "Mover para finalizado" at bounding box center [519, 181] width 103 height 17
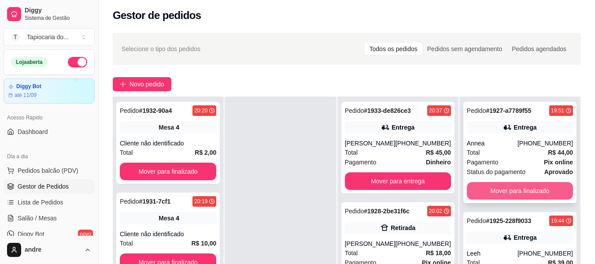
click at [516, 184] on button "Mover para finalizado" at bounding box center [520, 191] width 106 height 18
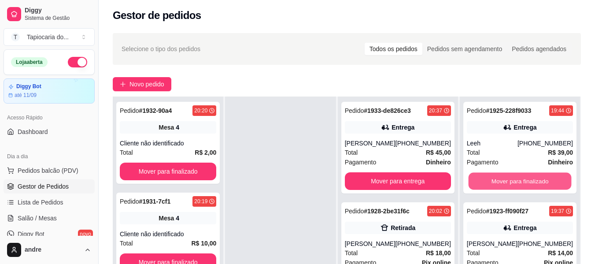
click at [516, 184] on button "Mover para finalizado" at bounding box center [519, 181] width 103 height 17
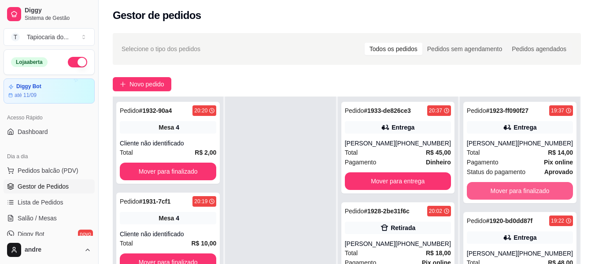
click at [516, 184] on button "Mover para finalizado" at bounding box center [520, 191] width 106 height 18
click at [517, 197] on button "Mover para finalizado" at bounding box center [520, 191] width 106 height 18
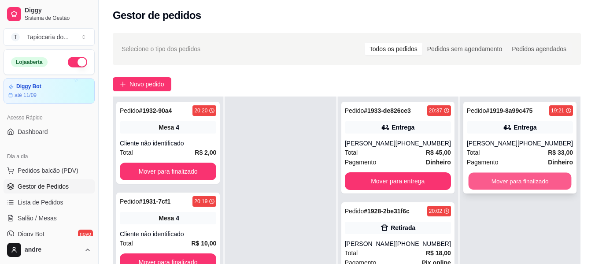
click at [519, 188] on button "Mover para finalizado" at bounding box center [519, 181] width 103 height 17
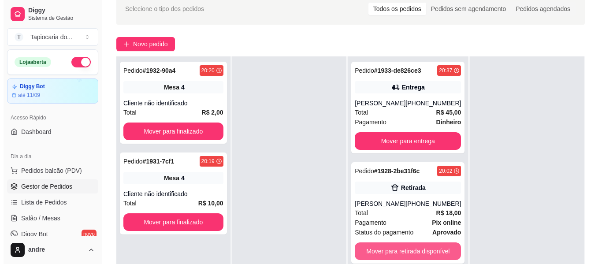
scroll to position [134, 0]
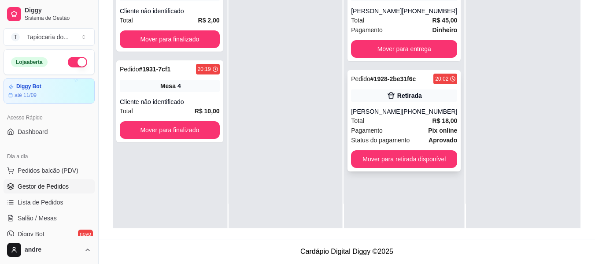
click at [402, 113] on div "[PERSON_NAME]" at bounding box center [376, 111] width 51 height 9
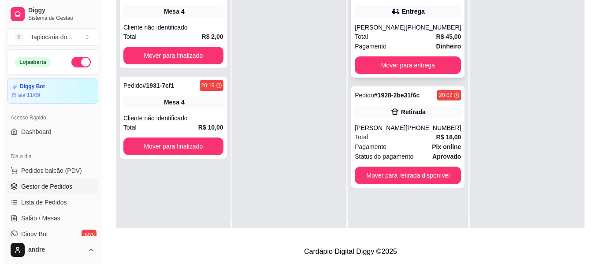
scroll to position [0, 0]
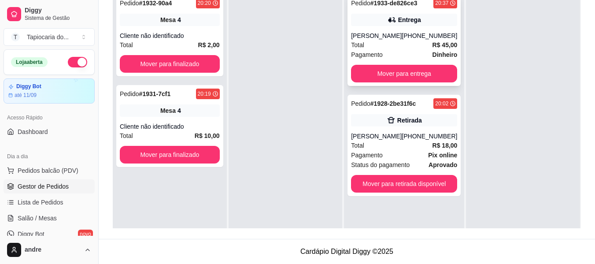
click at [398, 44] on div "Total R$ 45,00" at bounding box center [404, 45] width 106 height 10
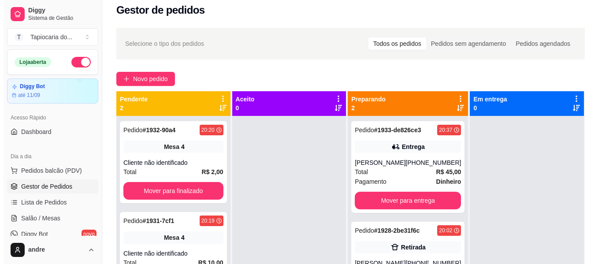
scroll to position [2, 0]
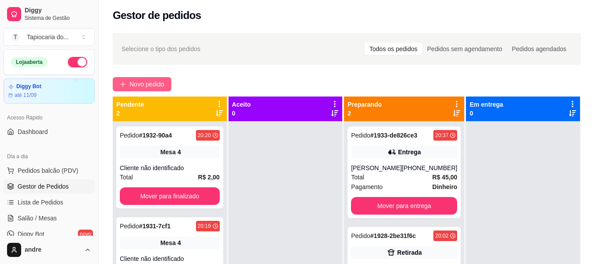
click at [140, 86] on span "Novo pedido" at bounding box center [146, 84] width 35 height 10
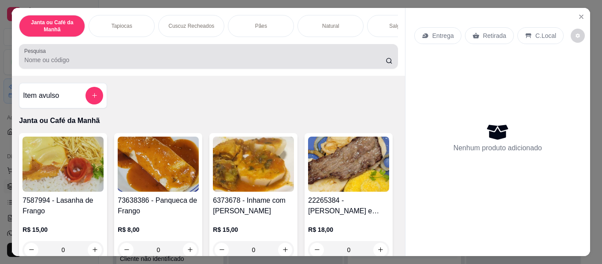
click at [237, 69] on div "Pesquisa" at bounding box center [208, 56] width 378 height 25
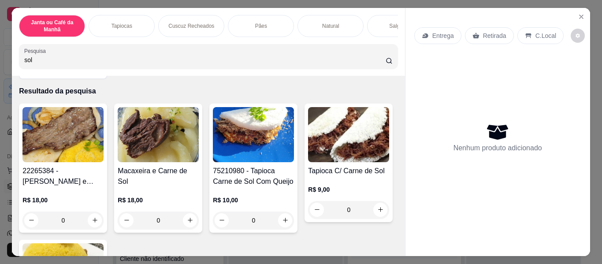
scroll to position [44, 0]
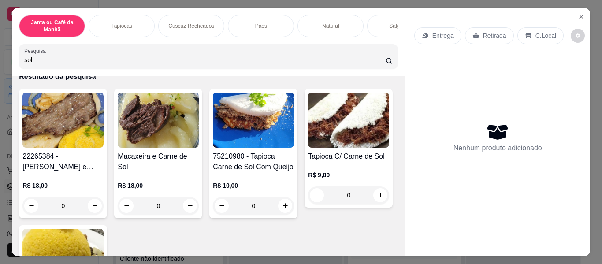
type input "sol"
click at [183, 199] on button "increase-product-quantity" at bounding box center [190, 206] width 14 height 14
type input "1"
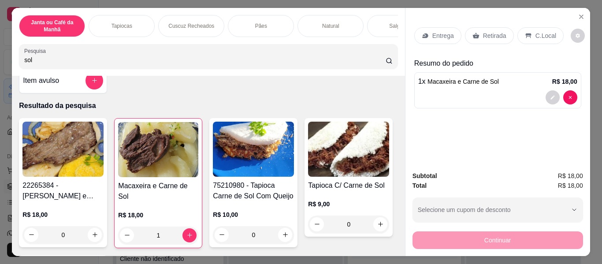
scroll to position [0, 0]
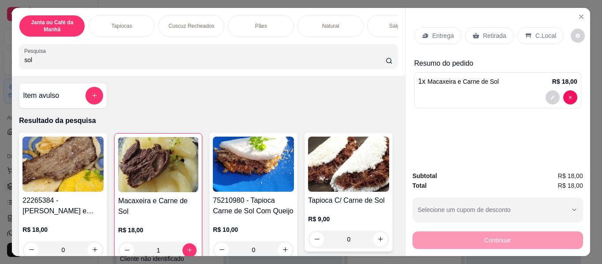
click at [208, 63] on input "sol" at bounding box center [204, 59] width 361 height 9
type input "s"
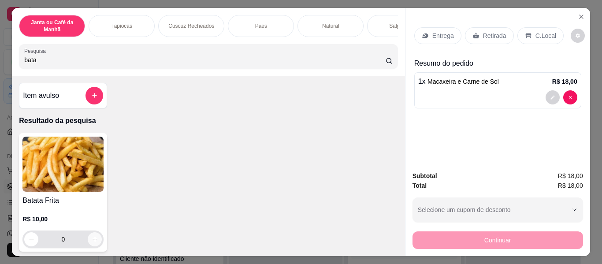
type input "bata"
click at [92, 242] on icon "increase-product-quantity" at bounding box center [95, 239] width 7 height 7
type input "1"
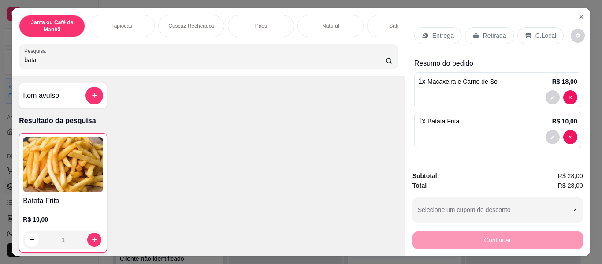
click at [436, 31] on p "Entrega" at bounding box center [443, 35] width 22 height 9
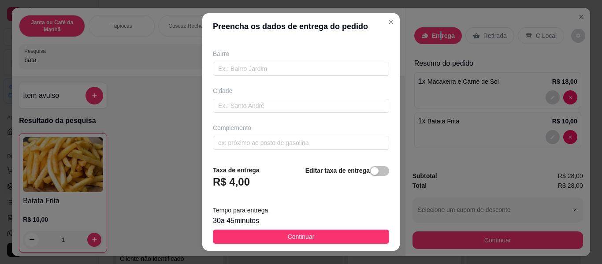
scroll to position [178, 0]
paste input "Endereço rua José Lopes de Gusmão 331"
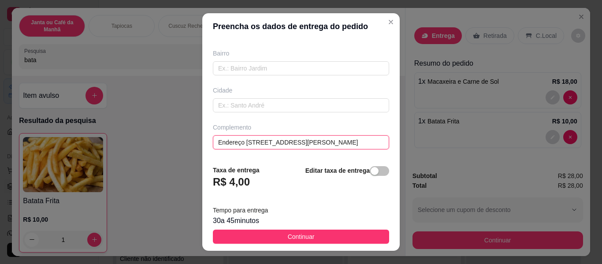
paste input "Renato Ribeiro"
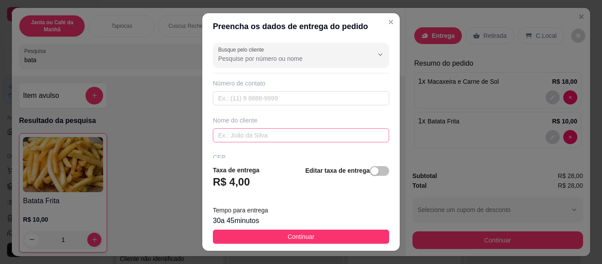
scroll to position [0, 0]
type input "Endereço rua José Lopes de Gusmão 331 Renato Ribeiro"
click at [295, 137] on input "text" at bounding box center [301, 136] width 176 height 14
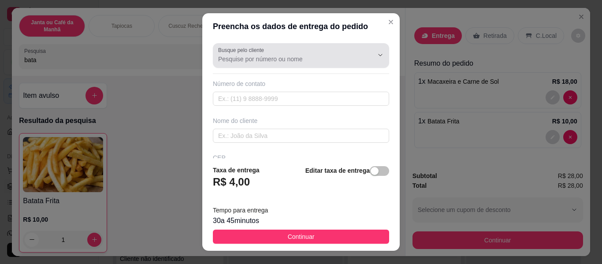
click at [363, 70] on div "Busque pelo cliente Número de contato Nome do cliente CEP Rua/Avenida Número Ba…" at bounding box center [300, 99] width 197 height 118
click at [373, 61] on button "Show suggestions" at bounding box center [380, 55] width 14 height 14
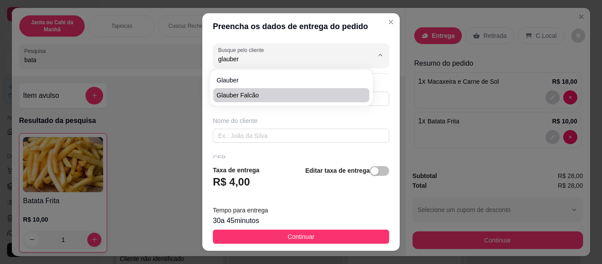
click at [286, 92] on span "Glauber Falcão" at bounding box center [287, 95] width 140 height 9
type input "Glauber Falcão"
type input "83991977043"
type input "Glauber Falcão"
type input "Endereço rua José Lopes de Gusmão 331"
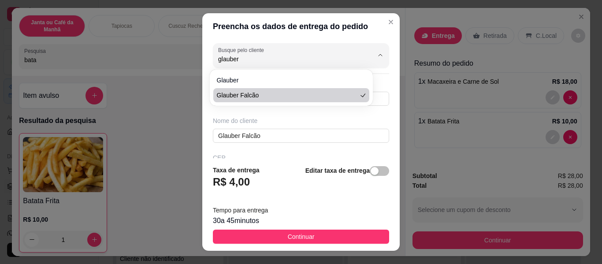
type input "Renato Ribeiro"
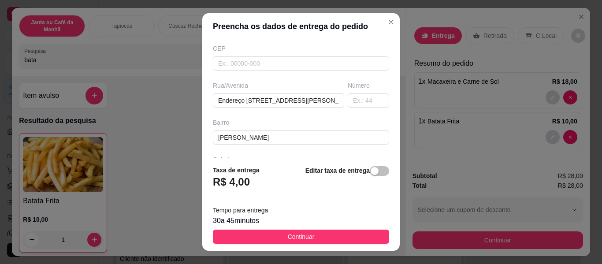
scroll to position [90, 0]
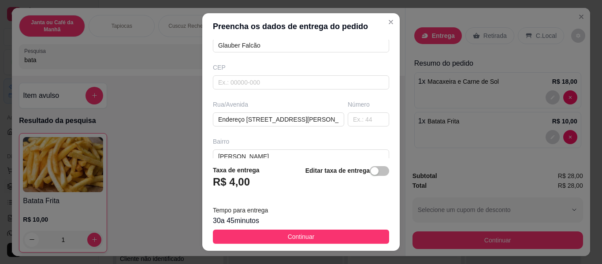
type input "Glauber Falcão"
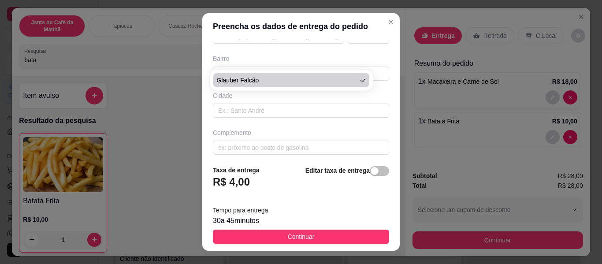
scroll to position [176, 0]
click at [364, 233] on button "Continuar" at bounding box center [301, 236] width 176 height 14
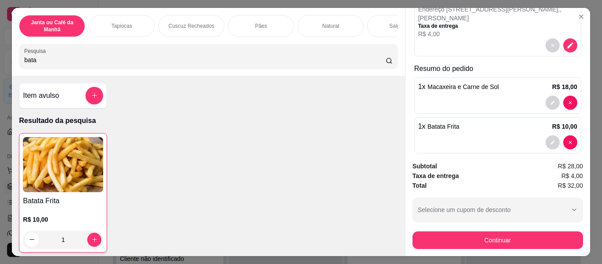
scroll to position [110, 0]
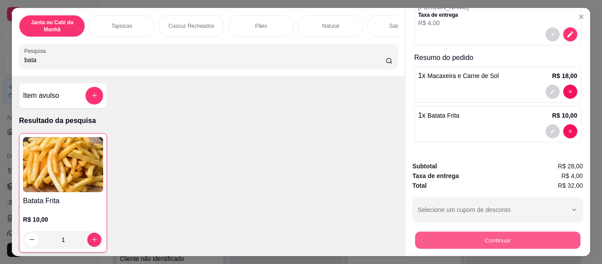
click at [500, 243] on button "Continuar" at bounding box center [496, 240] width 165 height 17
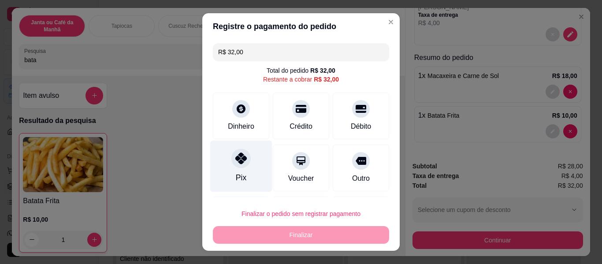
click at [232, 167] on div at bounding box center [240, 157] width 19 height 19
type input "R$ 0,00"
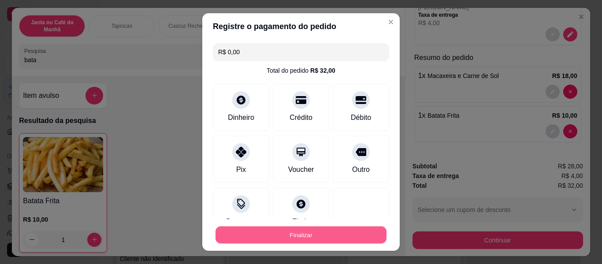
click at [293, 238] on button "Finalizar" at bounding box center [300, 234] width 171 height 17
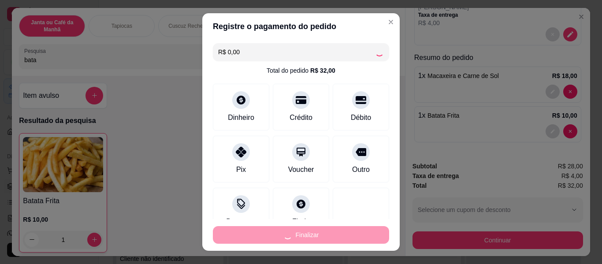
type input "0"
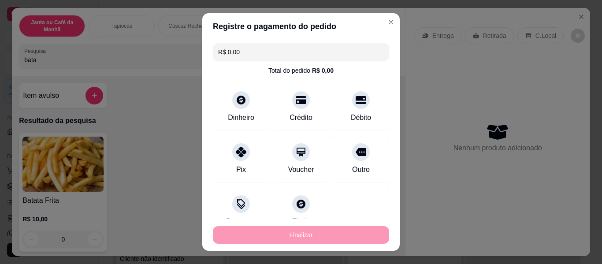
type input "-R$ 32,00"
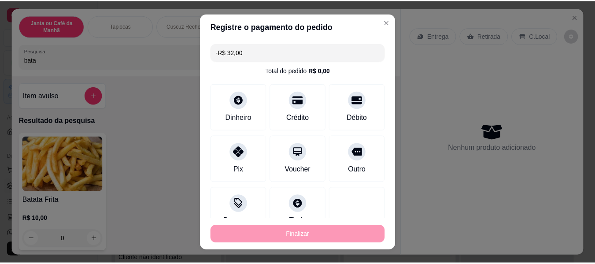
scroll to position [0, 0]
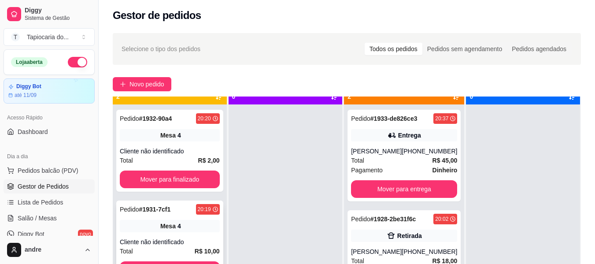
scroll to position [25, 0]
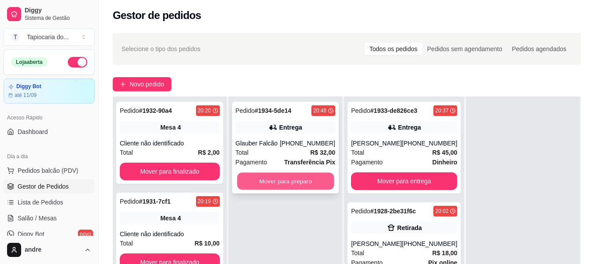
click at [241, 181] on button "Mover para preparo" at bounding box center [285, 181] width 97 height 17
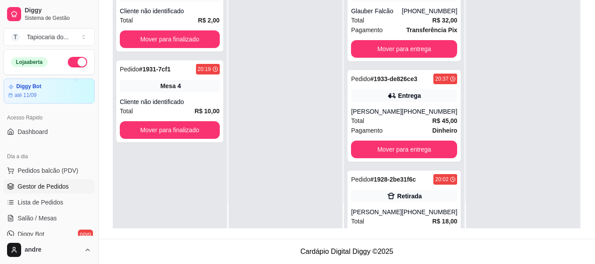
scroll to position [44, 0]
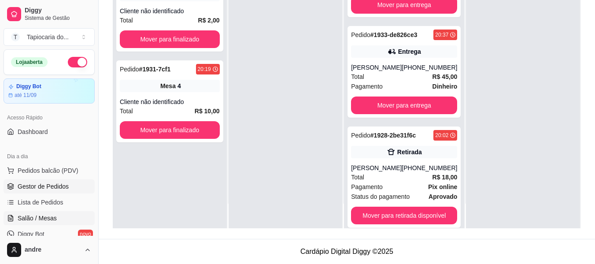
click at [77, 221] on link "Salão / Mesas" at bounding box center [49, 218] width 91 height 14
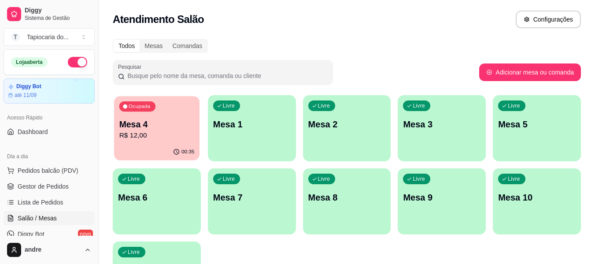
click at [161, 114] on div "Ocupada Mesa 4 R$ 12,00" at bounding box center [156, 120] width 85 height 48
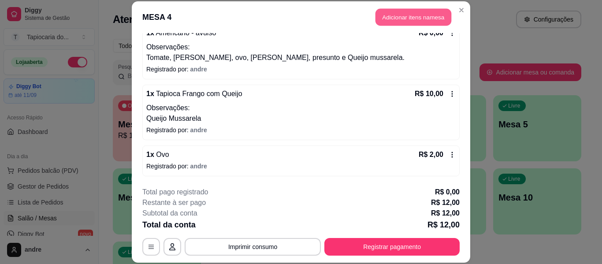
click at [403, 19] on button "Adicionar itens na mesa" at bounding box center [413, 17] width 76 height 17
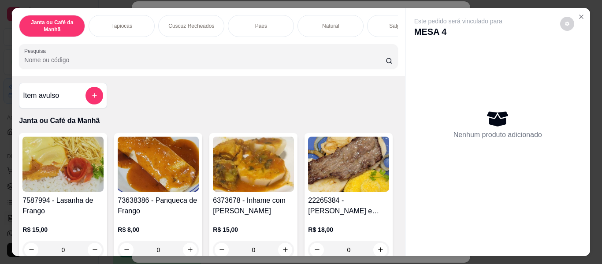
click at [337, 59] on input "Pesquisa" at bounding box center [204, 59] width 361 height 9
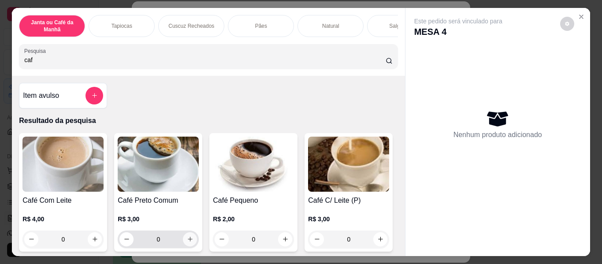
type input "caf"
click at [190, 245] on button "increase-product-quantity" at bounding box center [190, 239] width 14 height 14
type input "1"
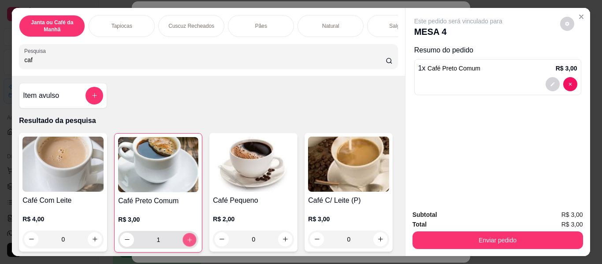
click at [189, 243] on icon "increase-product-quantity" at bounding box center [189, 240] width 7 height 7
type input "2"
click at [421, 229] on div "Enviar pedido" at bounding box center [497, 239] width 170 height 20
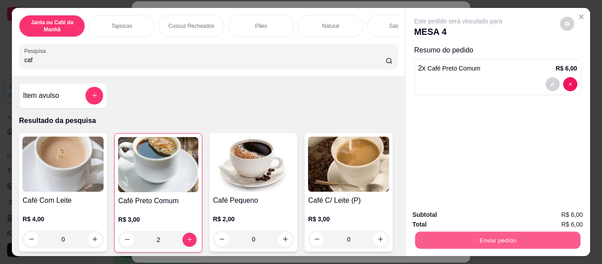
click at [437, 235] on button "Enviar pedido" at bounding box center [496, 240] width 165 height 17
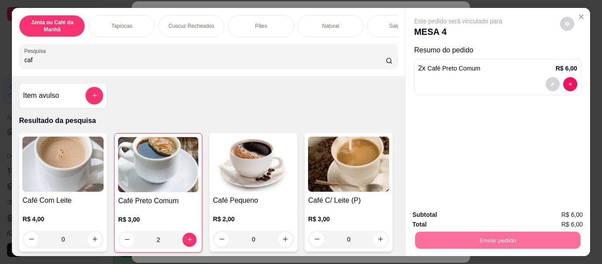
click at [431, 219] on button "Não registrar e enviar pedido" at bounding box center [468, 215] width 89 height 16
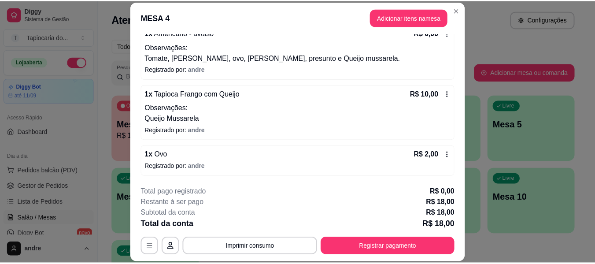
scroll to position [129, 0]
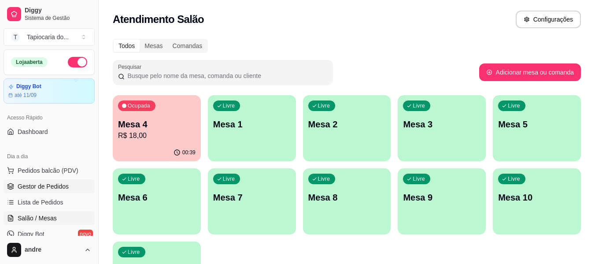
click at [74, 192] on link "Gestor de Pedidos" at bounding box center [49, 186] width 91 height 14
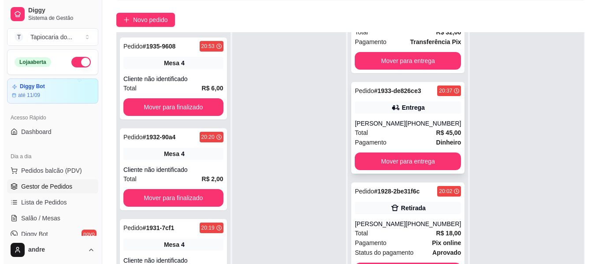
scroll to position [134, 0]
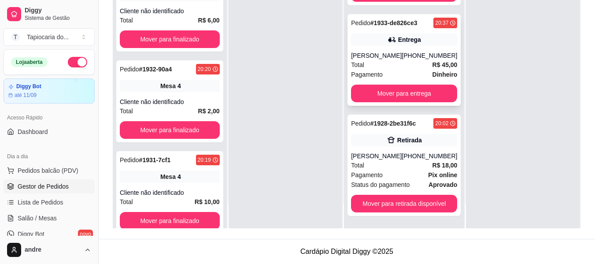
click at [380, 52] on div "Kamila Vitória" at bounding box center [376, 55] width 51 height 9
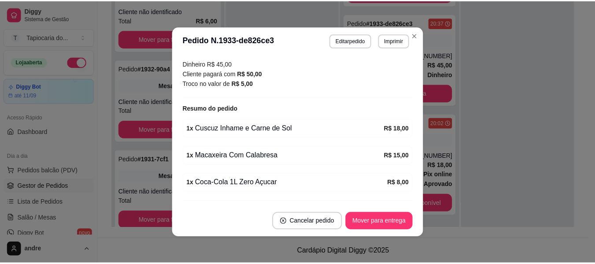
scroll to position [264, 0]
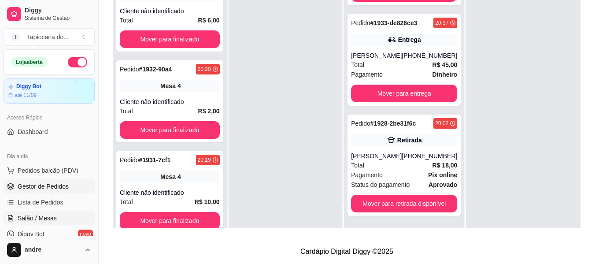
click at [68, 218] on link "Salão / Mesas" at bounding box center [49, 218] width 91 height 14
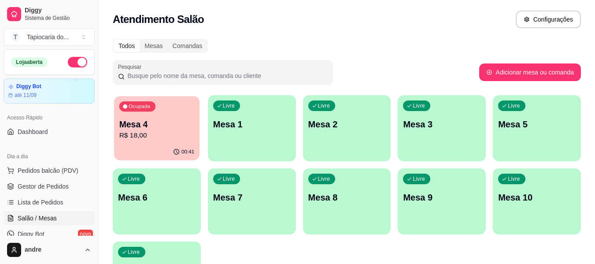
click at [148, 130] on p "R$ 18,00" at bounding box center [156, 135] width 75 height 10
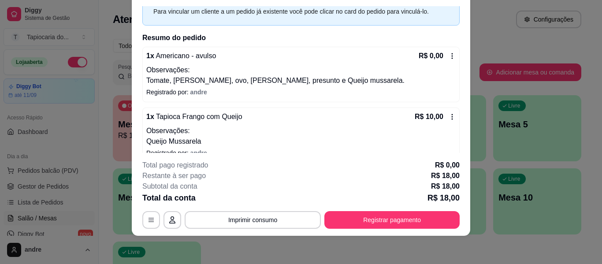
scroll to position [88, 0]
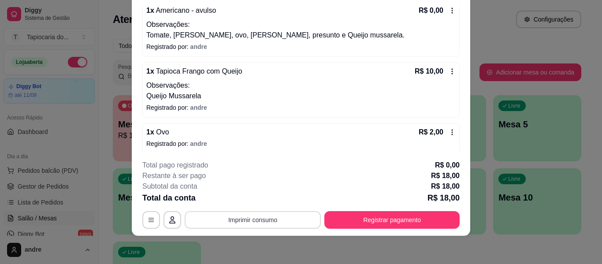
click at [278, 222] on button "Imprimir consumo" at bounding box center [253, 220] width 136 height 18
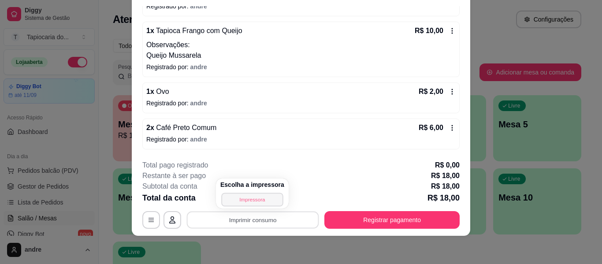
click at [261, 201] on button "Impressora" at bounding box center [252, 199] width 62 height 14
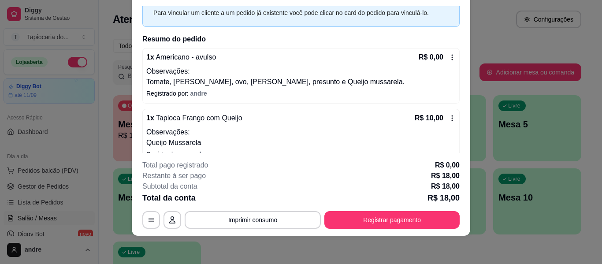
scroll to position [41, 0]
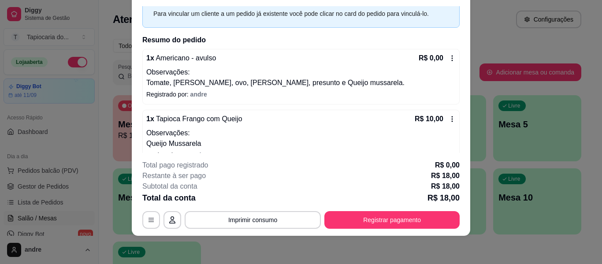
click at [448, 55] on icon at bounding box center [451, 58] width 7 height 7
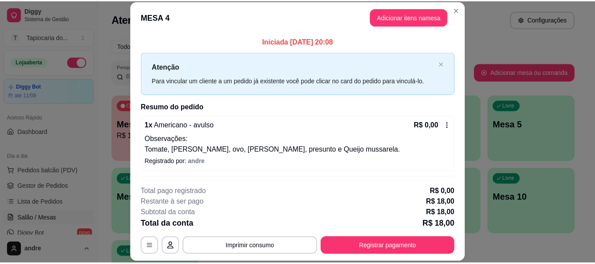
scroll to position [0, 0]
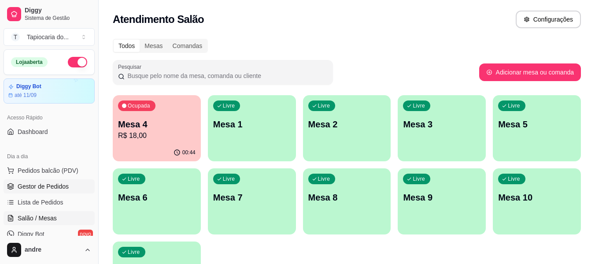
click at [58, 190] on span "Gestor de Pedidos" at bounding box center [43, 186] width 51 height 9
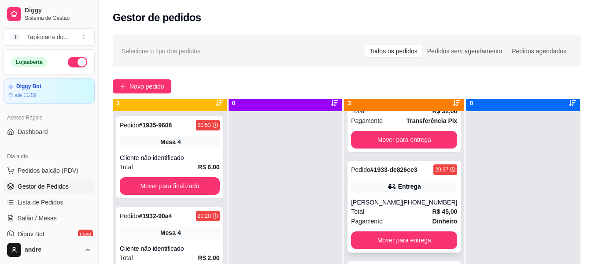
scroll to position [25, 0]
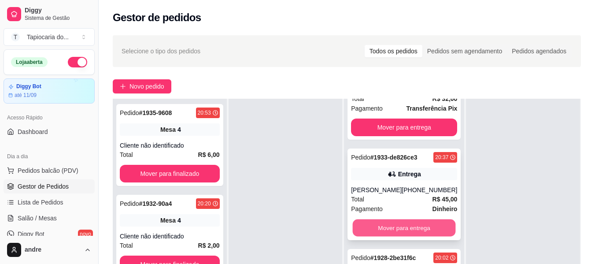
click at [397, 226] on button "Mover para entrega" at bounding box center [404, 227] width 103 height 17
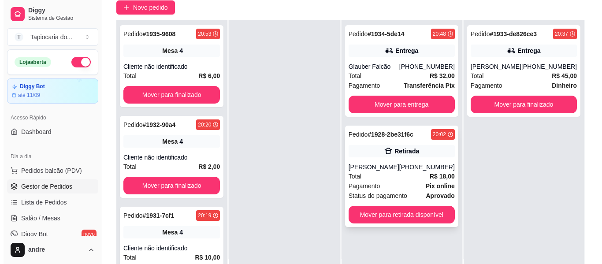
scroll to position [88, 0]
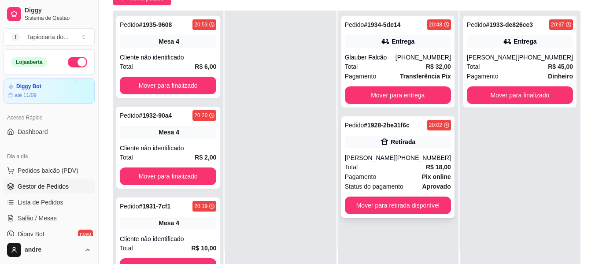
click at [444, 156] on div "[PHONE_NUMBER]" at bounding box center [423, 157] width 55 height 9
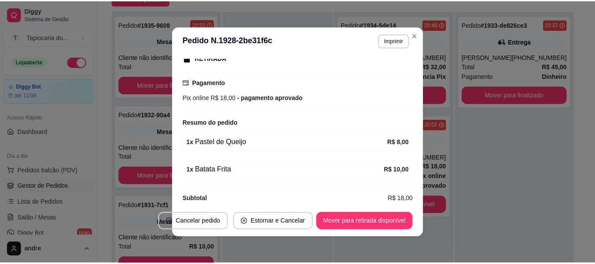
scroll to position [157, 0]
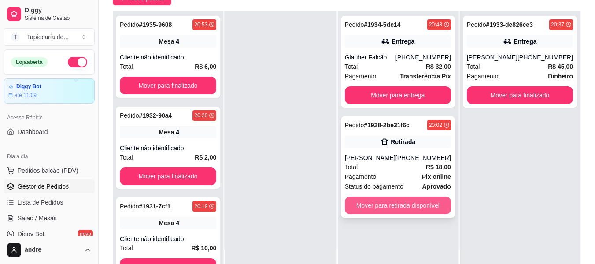
click at [441, 207] on button "Mover para retirada disponível" at bounding box center [398, 205] width 106 height 18
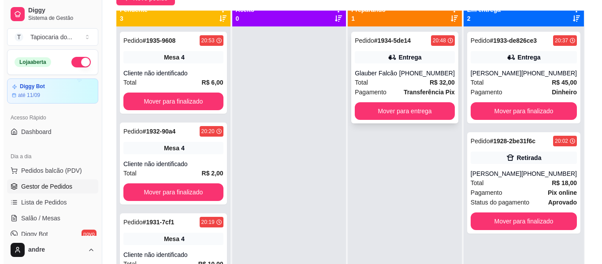
scroll to position [0, 0]
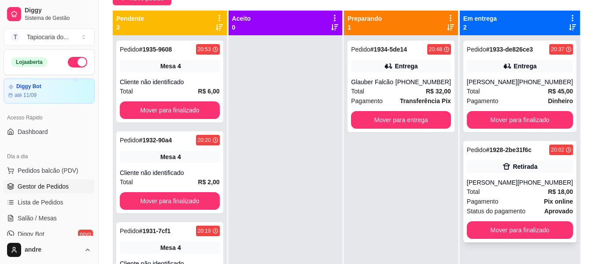
click at [507, 185] on div "[PERSON_NAME]" at bounding box center [492, 182] width 51 height 9
click at [409, 97] on strong "Transferência Pix" at bounding box center [425, 100] width 51 height 7
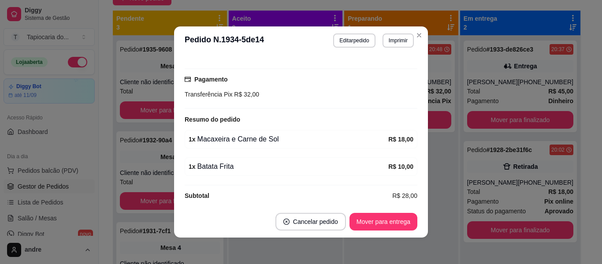
scroll to position [199, 0]
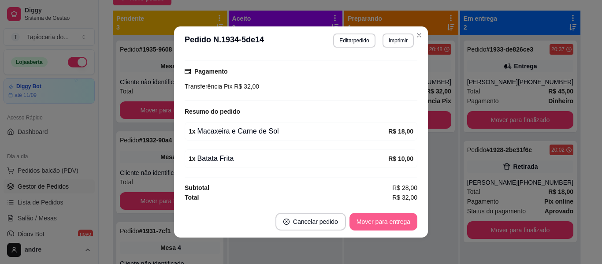
click at [400, 226] on button "Mover para entrega" at bounding box center [383, 222] width 68 height 18
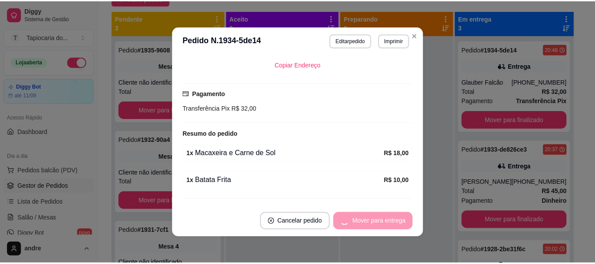
scroll to position [155, 0]
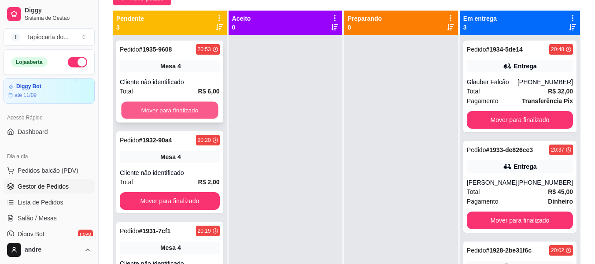
click at [171, 106] on button "Mover para finalizado" at bounding box center [169, 110] width 97 height 17
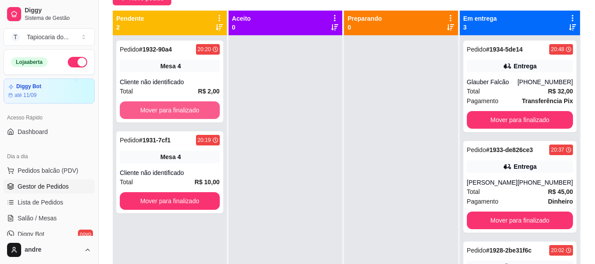
click at [174, 111] on button "Mover para finalizado" at bounding box center [170, 110] width 100 height 18
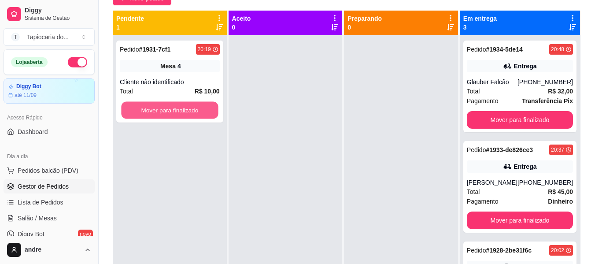
click at [175, 111] on button "Mover para finalizado" at bounding box center [169, 110] width 97 height 17
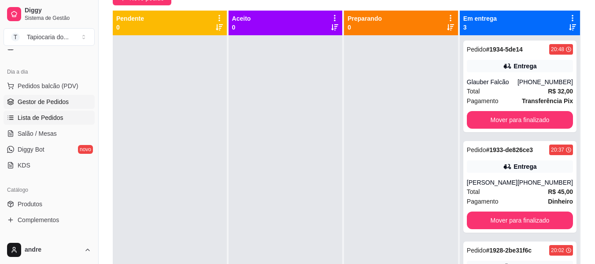
scroll to position [88, 0]
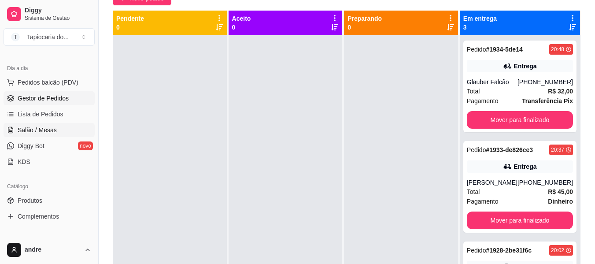
click at [65, 126] on link "Salão / Mesas" at bounding box center [49, 130] width 91 height 14
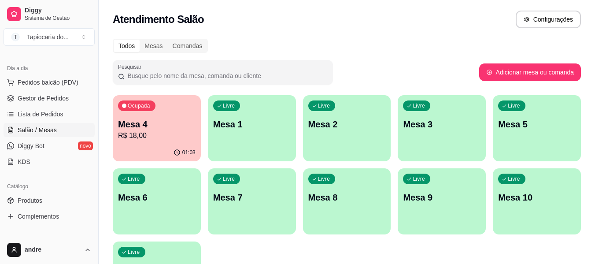
click at [184, 140] on p "R$ 18,00" at bounding box center [157, 135] width 78 height 11
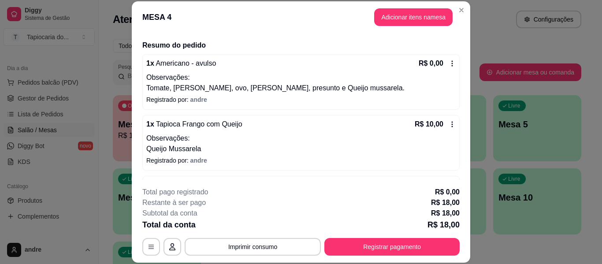
scroll to position [129, 0]
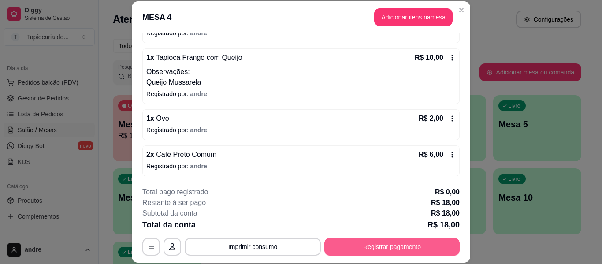
click at [378, 249] on button "Registrar pagamento" at bounding box center [391, 247] width 135 height 18
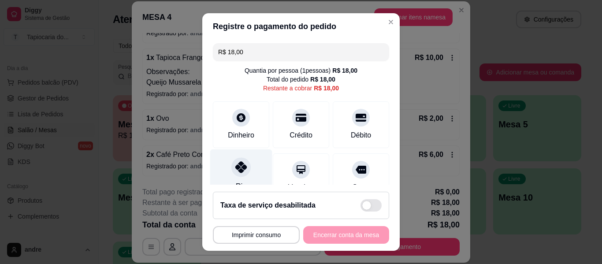
drag, startPoint x: 228, startPoint y: 175, endPoint x: 246, endPoint y: 183, distance: 19.7
click at [230, 175] on div "Pix" at bounding box center [241, 175] width 62 height 52
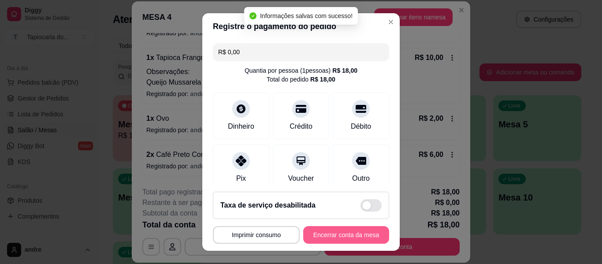
type input "R$ 0,00"
click at [344, 233] on button "Encerrar conta da mesa" at bounding box center [345, 234] width 83 height 17
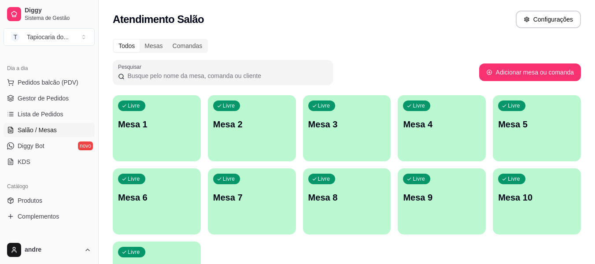
click at [177, 134] on div "Livre Mesa 1" at bounding box center [157, 122] width 88 height 55
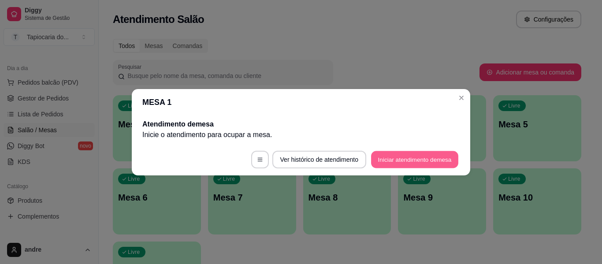
click at [378, 158] on button "Iniciar atendimento de mesa" at bounding box center [414, 159] width 87 height 17
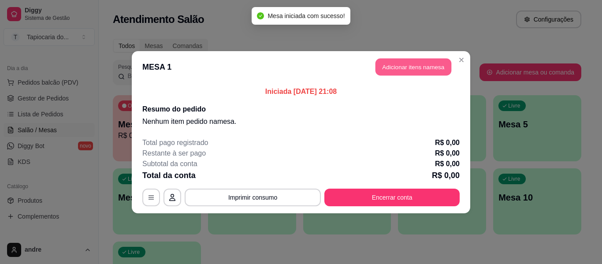
click at [396, 72] on button "Adicionar itens na mesa" at bounding box center [413, 66] width 76 height 17
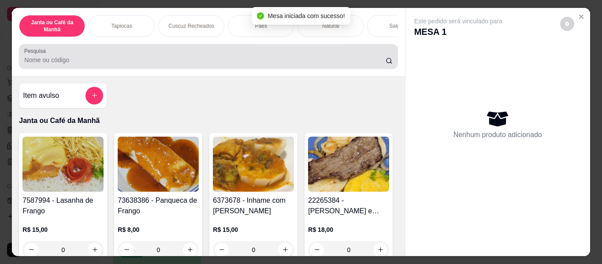
click at [363, 57] on div at bounding box center [208, 57] width 368 height 18
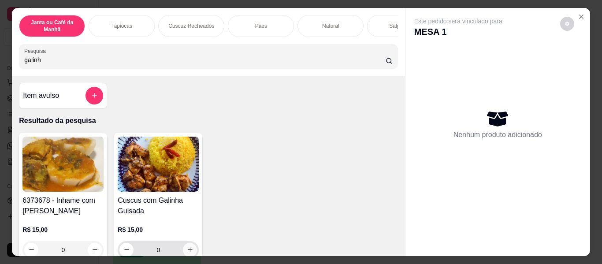
type input "galinh"
click at [189, 250] on icon "increase-product-quantity" at bounding box center [190, 250] width 7 height 7
type input "1"
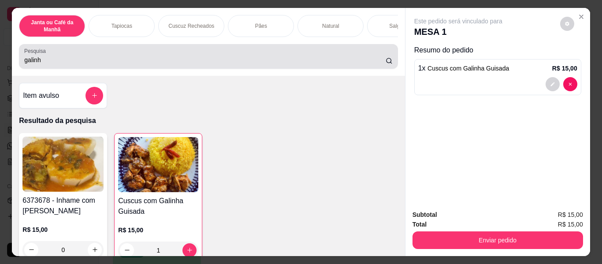
click at [280, 49] on div "Pesquisa galinh" at bounding box center [208, 56] width 378 height 25
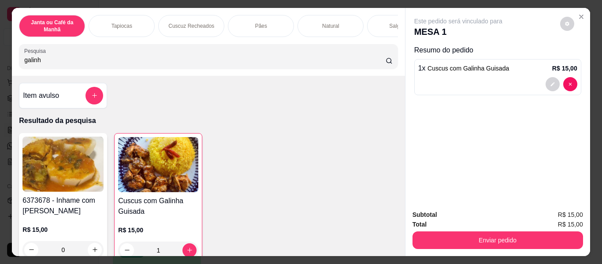
click at [374, 64] on input "galinh" at bounding box center [204, 59] width 361 height 9
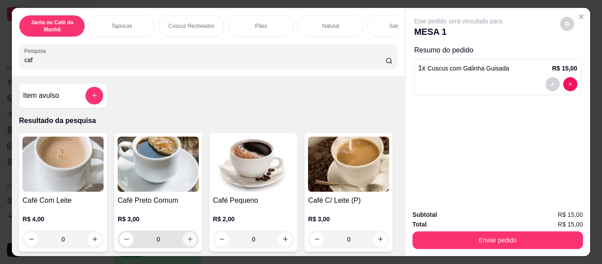
type input "caf"
click at [187, 240] on icon "increase-product-quantity" at bounding box center [190, 239] width 7 height 7
type input "1"
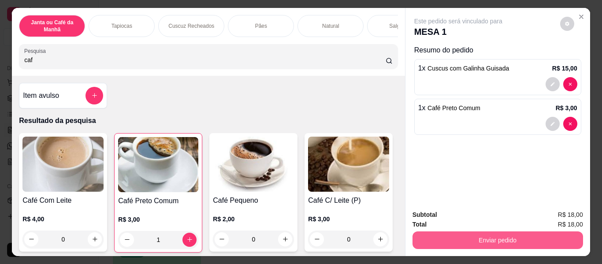
click at [426, 240] on button "Enviar pedido" at bounding box center [497, 240] width 170 height 18
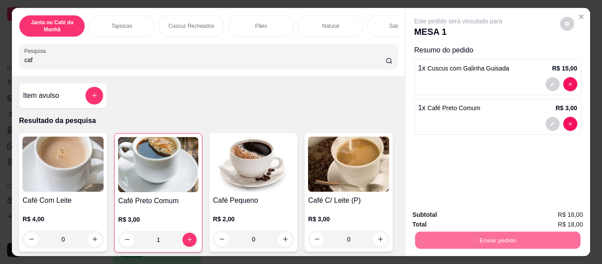
click at [448, 216] on button "Não registrar e enviar pedido" at bounding box center [468, 215] width 89 height 16
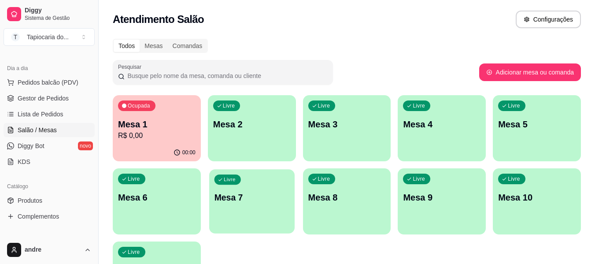
click at [253, 208] on div "Livre Mesa 7" at bounding box center [251, 196] width 85 height 54
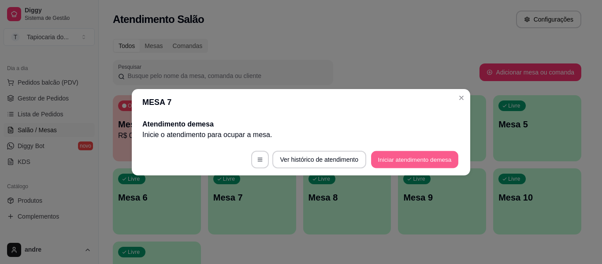
click at [392, 157] on button "Iniciar atendimento de mesa" at bounding box center [414, 159] width 87 height 17
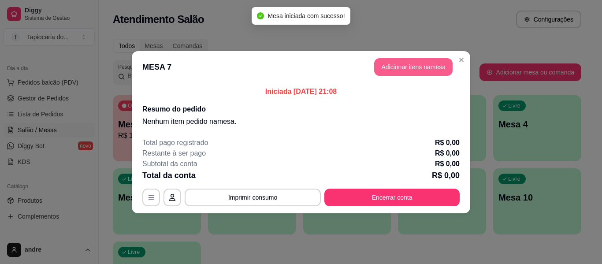
click at [382, 69] on button "Adicionar itens na mesa" at bounding box center [413, 67] width 78 height 18
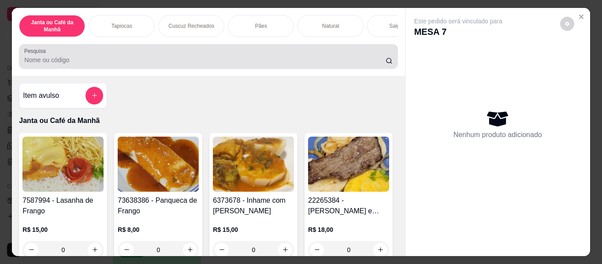
click at [382, 69] on div "Pesquisa" at bounding box center [208, 56] width 378 height 25
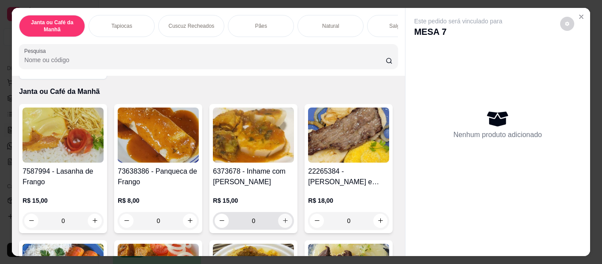
scroll to position [44, 0]
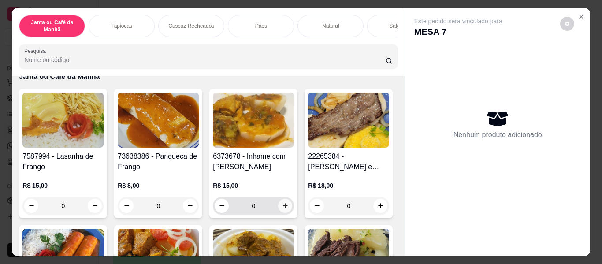
click at [283, 209] on icon "increase-product-quantity" at bounding box center [285, 205] width 7 height 7
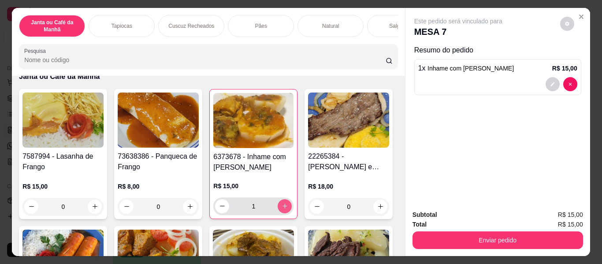
type input "1"
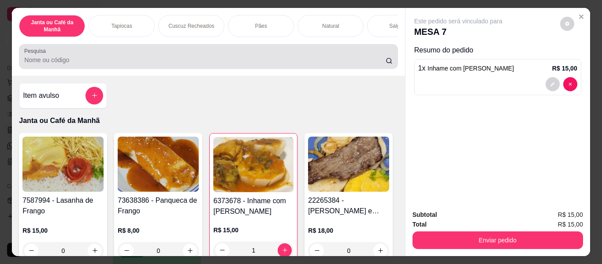
click at [267, 64] on input "Pesquisa" at bounding box center [204, 59] width 361 height 9
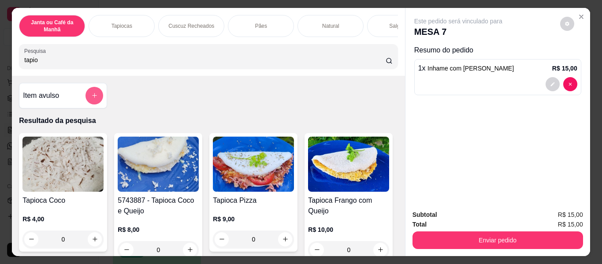
type input "tapio"
click at [86, 96] on button "add-separate-item" at bounding box center [94, 96] width 18 height 18
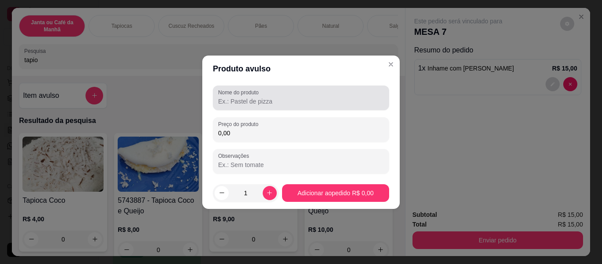
click at [234, 97] on input "Nome do produto" at bounding box center [301, 101] width 166 height 9
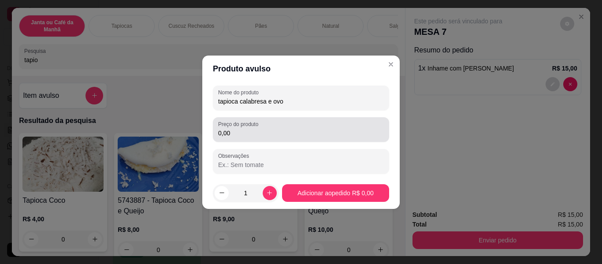
type input "tapioca calabresa e ovo"
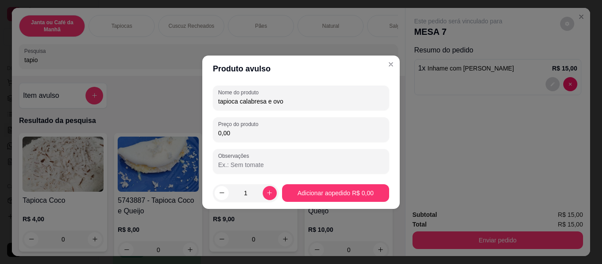
click at [352, 134] on input "0,00" at bounding box center [301, 133] width 166 height 9
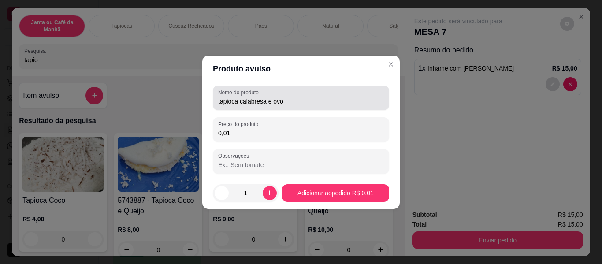
type input "0,01"
click at [339, 98] on input "tapioca calabresa e ovo" at bounding box center [301, 101] width 166 height 9
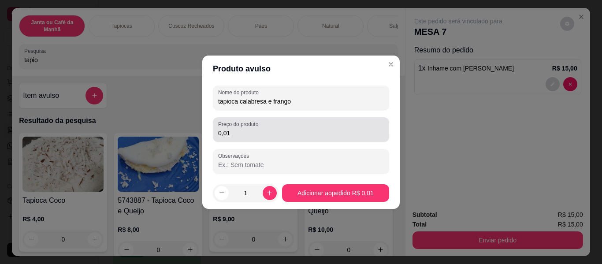
type input "tapioca calabresa e frango"
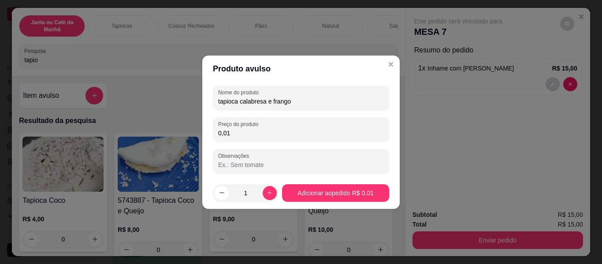
click at [274, 136] on input "0,01" at bounding box center [301, 133] width 166 height 9
type input "10,00"
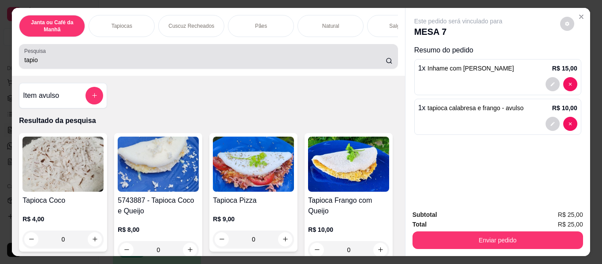
click at [317, 63] on input "tapio" at bounding box center [204, 59] width 361 height 9
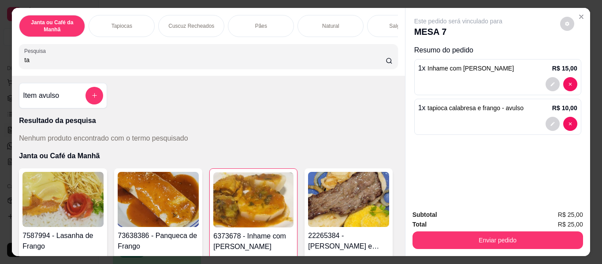
type input "t"
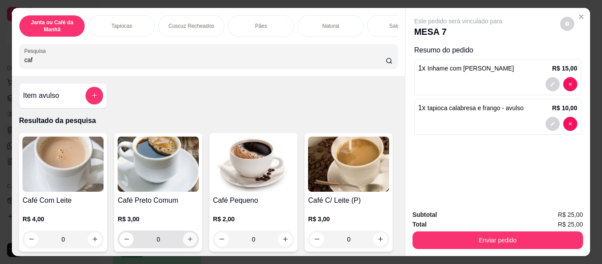
type input "caf"
click at [190, 240] on button "increase-product-quantity" at bounding box center [190, 239] width 14 height 14
type input "1"
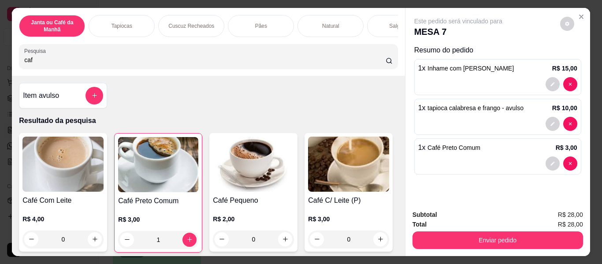
click at [375, 64] on input "caf" at bounding box center [204, 59] width 361 height 9
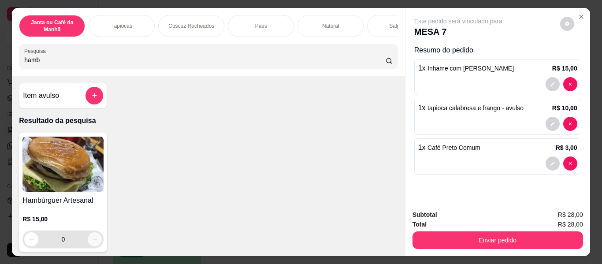
type input "hamb"
click at [92, 241] on icon "increase-product-quantity" at bounding box center [94, 239] width 4 height 4
type input "1"
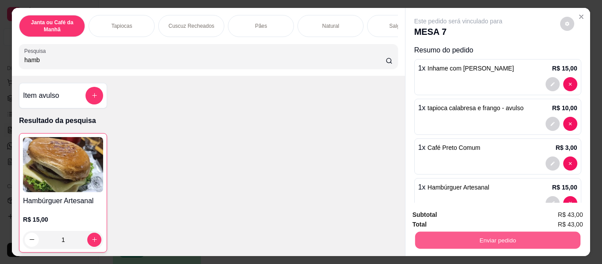
click at [488, 245] on button "Enviar pedido" at bounding box center [496, 240] width 165 height 17
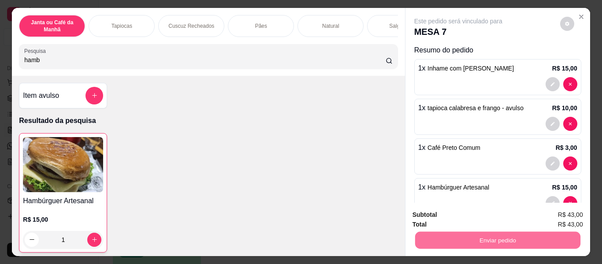
click at [489, 215] on button "Não registrar e enviar pedido" at bounding box center [468, 215] width 89 height 16
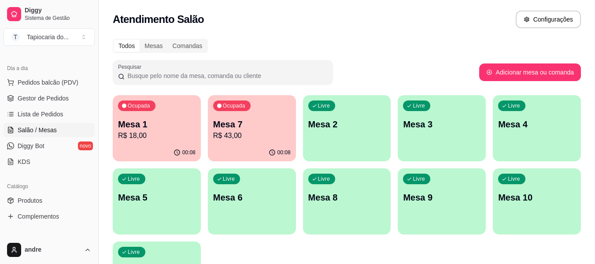
click at [221, 138] on p "R$ 43,00" at bounding box center [252, 135] width 78 height 11
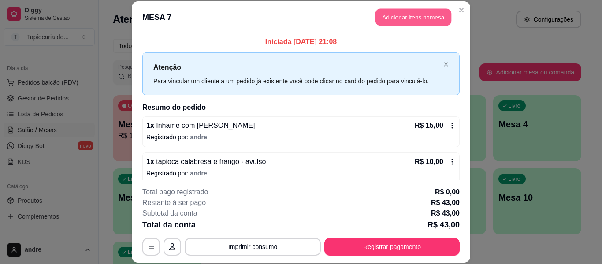
click at [384, 13] on button "Adicionar itens na mesa" at bounding box center [413, 17] width 76 height 17
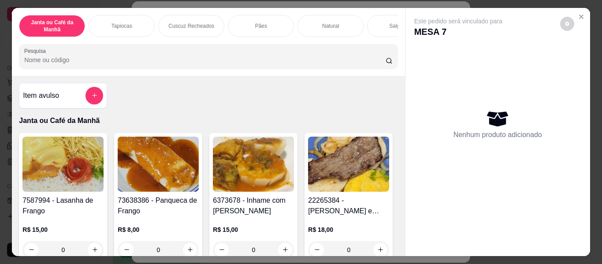
click at [300, 64] on input "Pesquisa" at bounding box center [204, 59] width 361 height 9
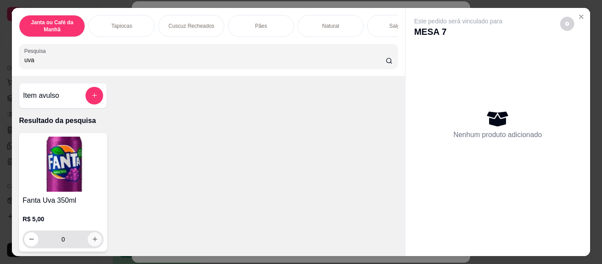
type input "uva"
click at [92, 241] on icon "increase-product-quantity" at bounding box center [95, 239] width 7 height 7
type input "1"
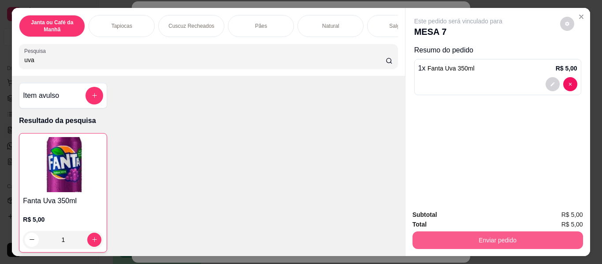
click at [521, 239] on button "Enviar pedido" at bounding box center [497, 240] width 170 height 18
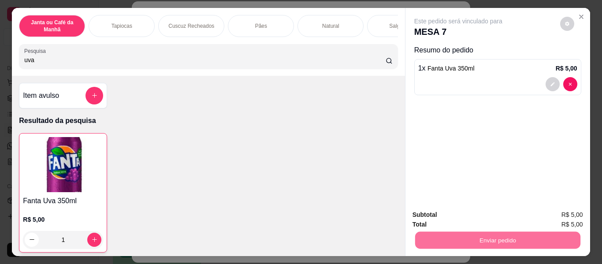
click at [492, 215] on button "Não registrar e enviar pedido" at bounding box center [468, 215] width 89 height 16
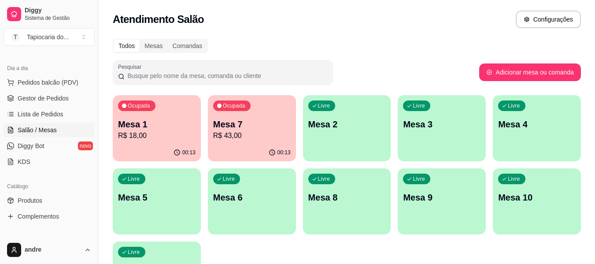
click at [173, 135] on p "R$ 18,00" at bounding box center [157, 135] width 78 height 11
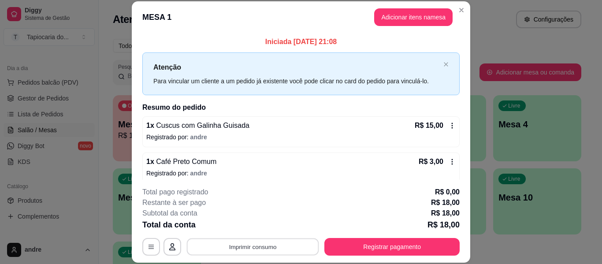
click at [263, 255] on button "Imprimir consumo" at bounding box center [253, 246] width 132 height 17
click at [246, 224] on button "Impressora" at bounding box center [252, 226] width 62 height 14
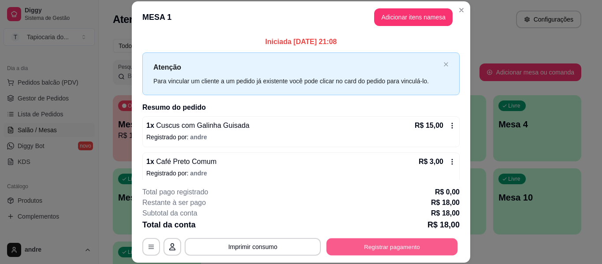
click at [406, 250] on button "Registrar pagamento" at bounding box center [391, 246] width 131 height 17
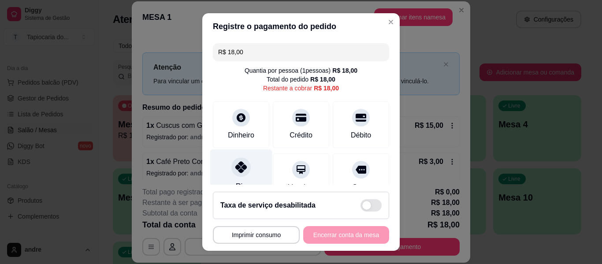
click at [236, 173] on div at bounding box center [240, 166] width 19 height 19
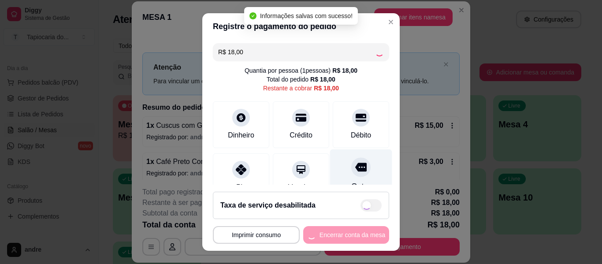
type input "R$ 0,00"
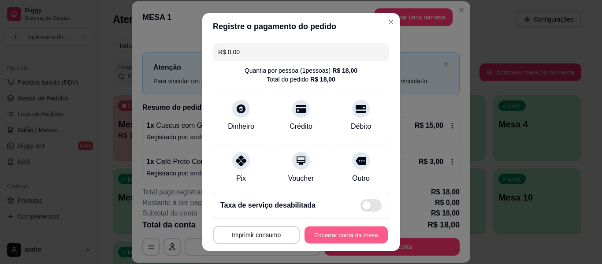
click at [351, 235] on button "Encerrar conta da mesa" at bounding box center [345, 234] width 83 height 17
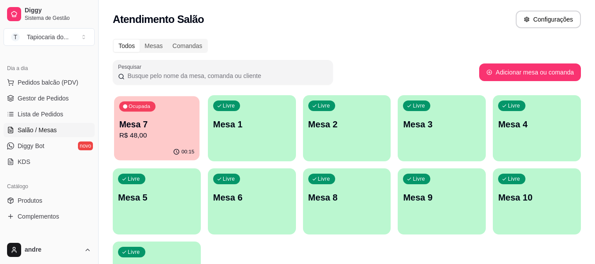
click at [152, 135] on p "R$ 48,00" at bounding box center [156, 135] width 75 height 10
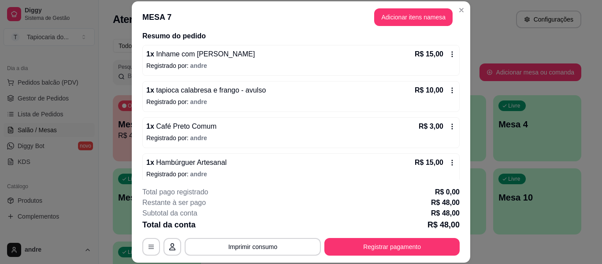
scroll to position [115, 0]
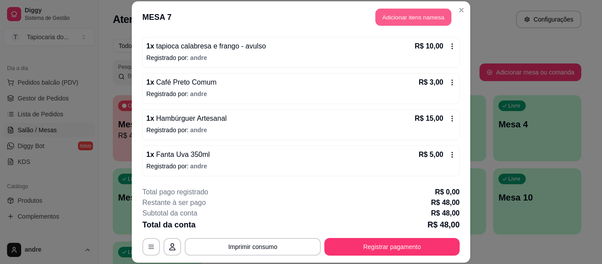
click at [406, 22] on button "Adicionar itens na mesa" at bounding box center [413, 17] width 76 height 17
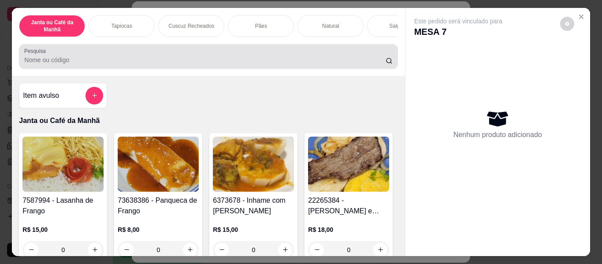
click at [307, 58] on div at bounding box center [208, 57] width 368 height 18
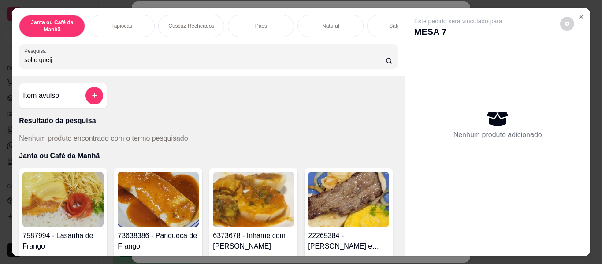
type input "sol e queijo"
click at [375, 64] on input "sol e queijo" at bounding box center [204, 59] width 361 height 9
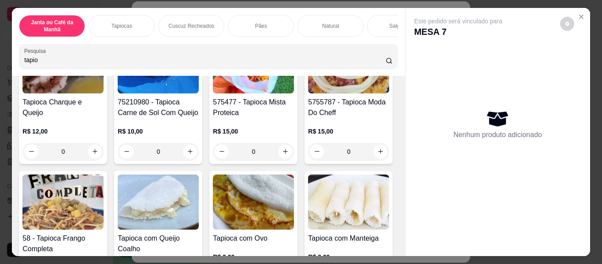
scroll to position [220, 0]
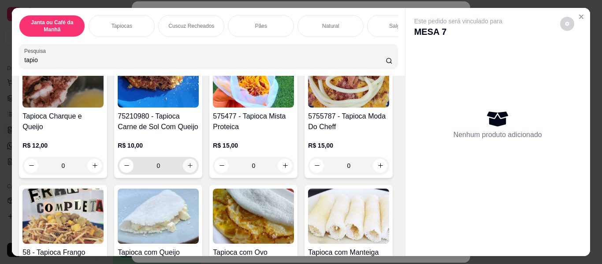
type input "tapio"
click at [197, 163] on button "increase-product-quantity" at bounding box center [190, 166] width 14 height 14
type input "1"
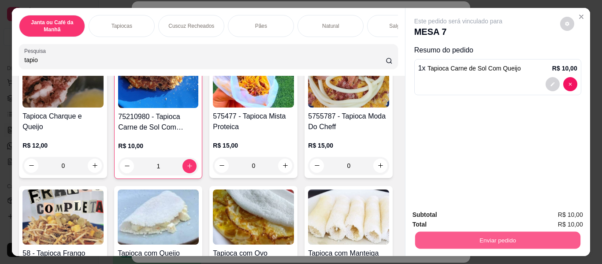
click at [456, 245] on button "Enviar pedido" at bounding box center [496, 240] width 165 height 17
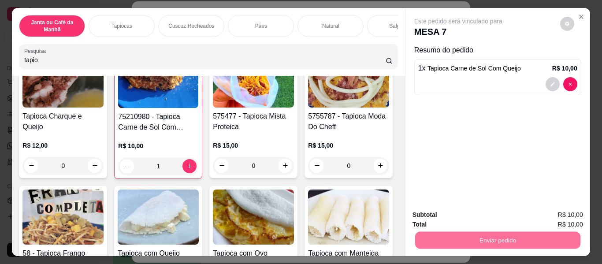
click at [456, 209] on button "Não registrar e enviar pedido" at bounding box center [468, 215] width 89 height 16
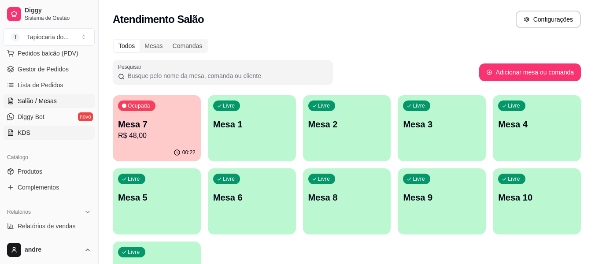
scroll to position [132, 0]
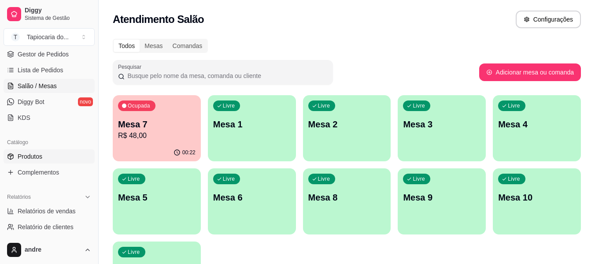
click at [55, 152] on link "Produtos" at bounding box center [49, 156] width 91 height 14
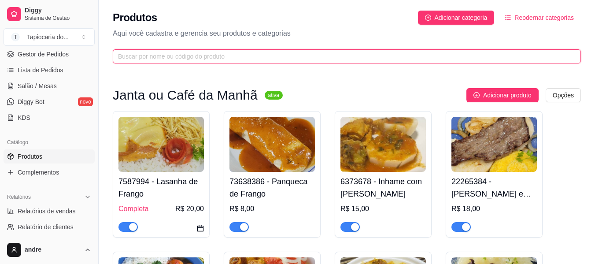
click at [330, 55] on input "text" at bounding box center [343, 57] width 451 height 10
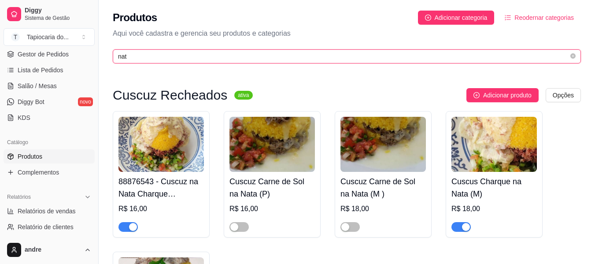
type input "nat"
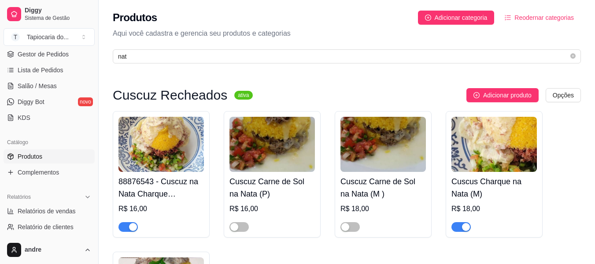
click at [121, 223] on span "button" at bounding box center [127, 227] width 19 height 10
click at [463, 222] on div at bounding box center [460, 226] width 19 height 11
click at [458, 231] on span "button" at bounding box center [460, 227] width 19 height 10
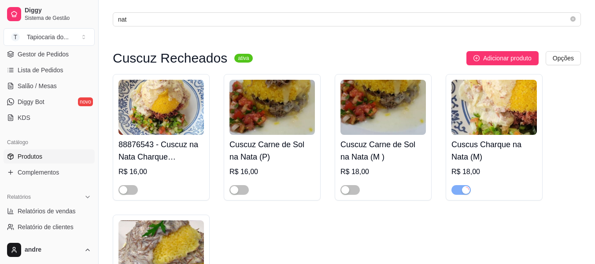
scroll to position [132, 0]
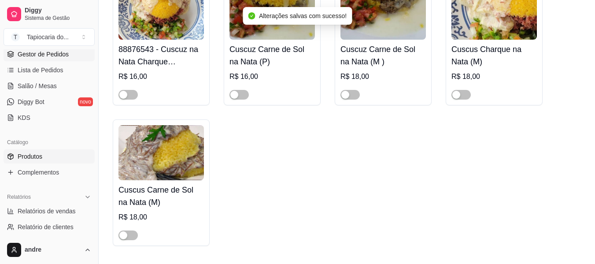
click at [62, 57] on span "Gestor de Pedidos" at bounding box center [43, 54] width 51 height 9
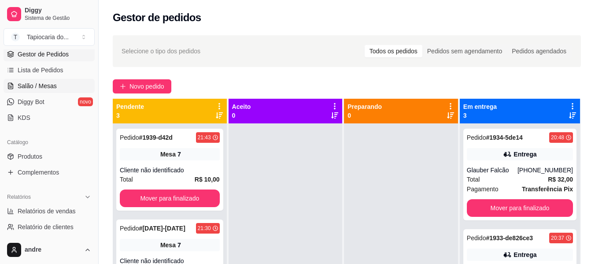
click at [60, 85] on link "Salão / Mesas" at bounding box center [49, 86] width 91 height 14
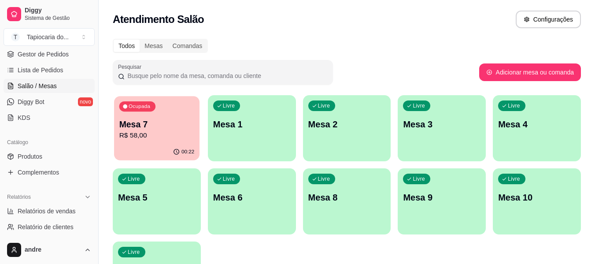
click at [171, 113] on div "Ocupada Mesa 7 R$ 58,00" at bounding box center [156, 120] width 85 height 48
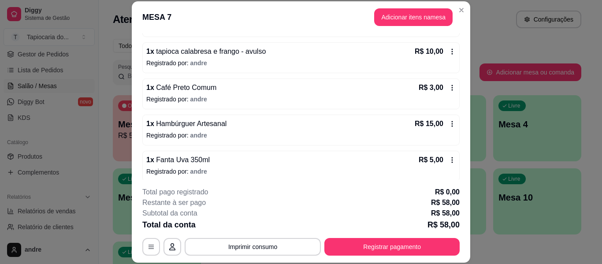
scroll to position [132, 0]
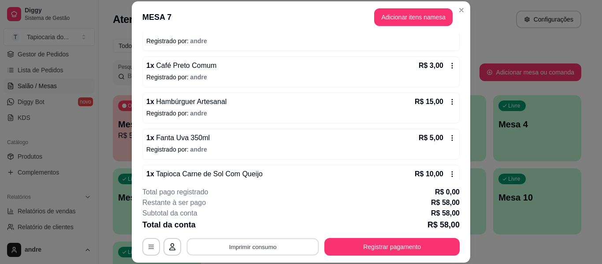
click at [274, 253] on button "Imprimir consumo" at bounding box center [253, 246] width 132 height 17
click at [268, 229] on button "Impressora" at bounding box center [252, 226] width 62 height 14
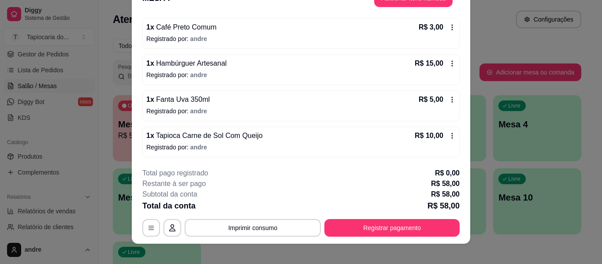
scroll to position [27, 0]
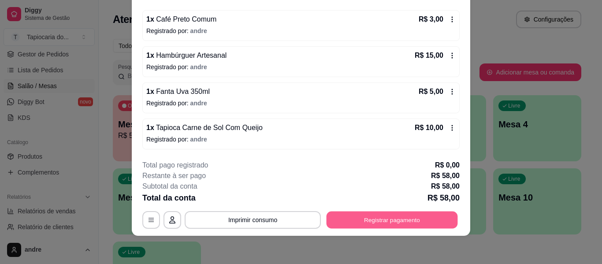
click at [356, 219] on button "Registrar pagamento" at bounding box center [391, 219] width 131 height 17
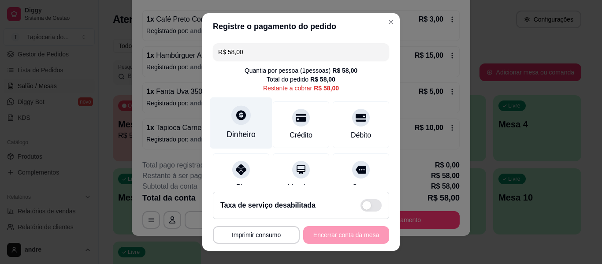
click at [241, 111] on icon at bounding box center [240, 114] width 11 height 11
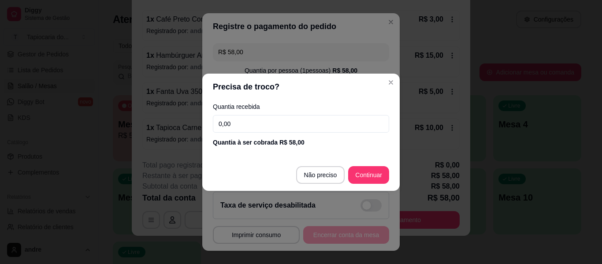
click at [307, 127] on input "0,00" at bounding box center [301, 124] width 176 height 18
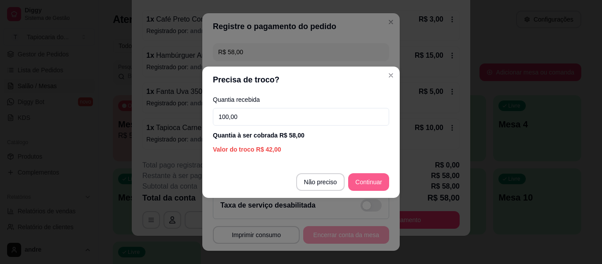
type input "100,00"
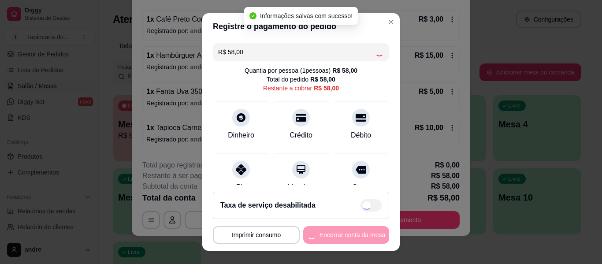
type input "R$ 0,00"
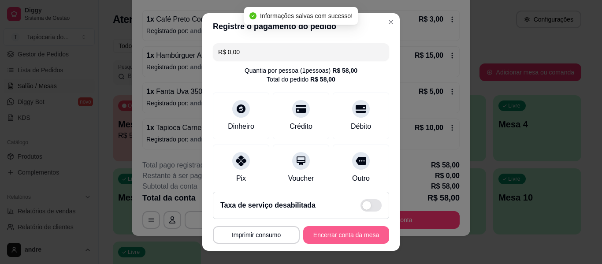
click at [354, 239] on button "Encerrar conta da mesa" at bounding box center [346, 235] width 86 height 18
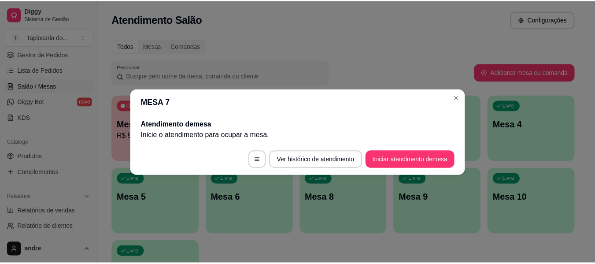
scroll to position [0, 0]
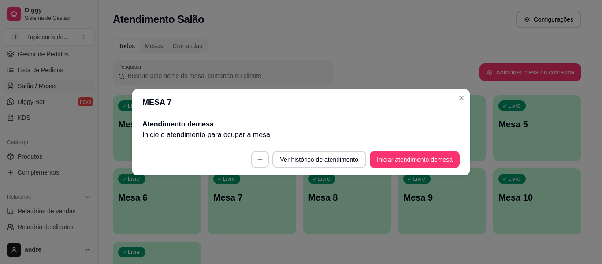
drag, startPoint x: 464, startPoint y: 105, endPoint x: 462, endPoint y: 100, distance: 5.3
click at [464, 104] on header "MESA 7" at bounding box center [301, 102] width 338 height 26
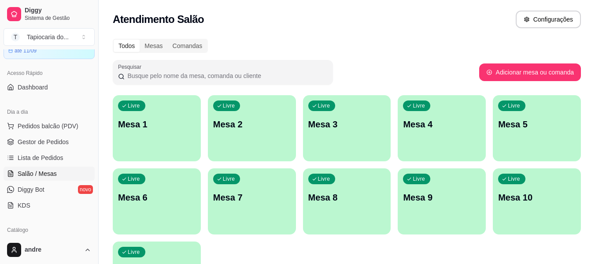
scroll to position [44, 0]
click at [59, 141] on span "Gestor de Pedidos" at bounding box center [43, 142] width 51 height 9
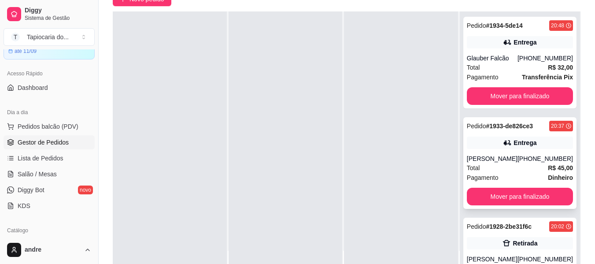
scroll to position [88, 0]
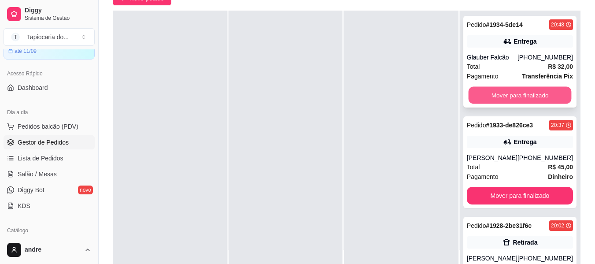
click at [517, 93] on button "Mover para finalizado" at bounding box center [519, 95] width 103 height 17
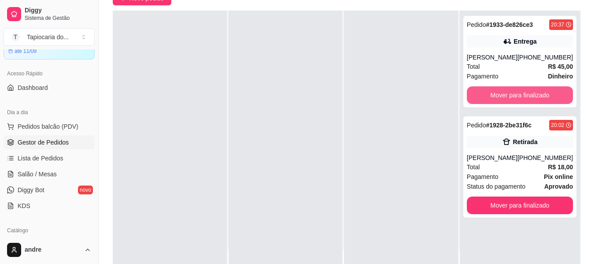
click at [517, 93] on button "Mover para finalizado" at bounding box center [520, 95] width 106 height 18
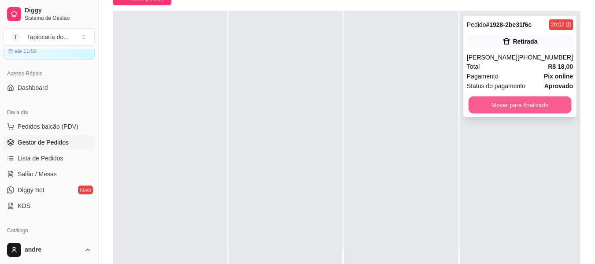
click at [514, 97] on button "Mover para finalizado" at bounding box center [519, 104] width 103 height 17
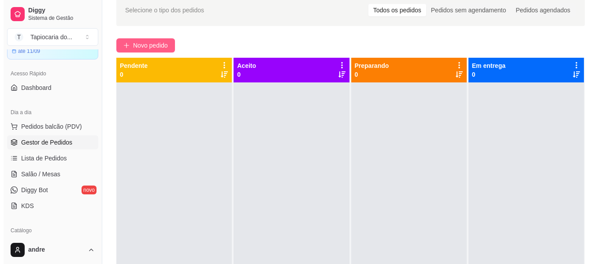
scroll to position [0, 0]
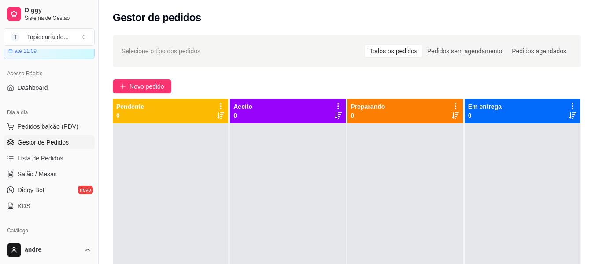
click at [167, 78] on div "Selecione o tipo dos pedidos Todos os pedidos Pedidos sem agendamento Pedidos a…" at bounding box center [347, 201] width 496 height 343
click at [167, 89] on button "Novo pedido" at bounding box center [142, 86] width 59 height 14
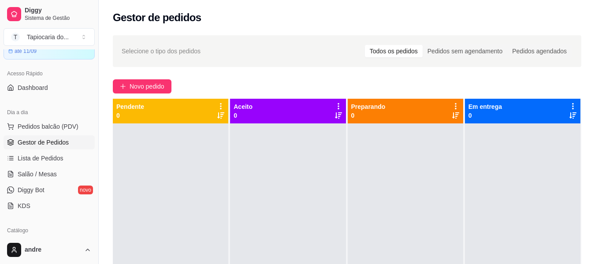
click at [208, 60] on input "Pesquisa" at bounding box center [204, 59] width 361 height 9
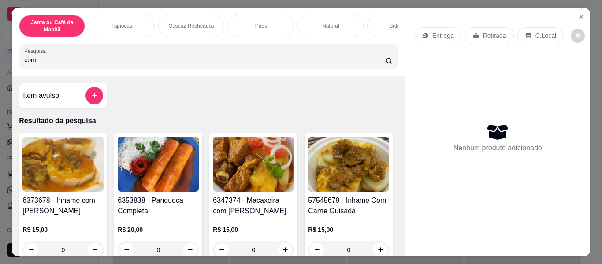
scroll to position [44, 0]
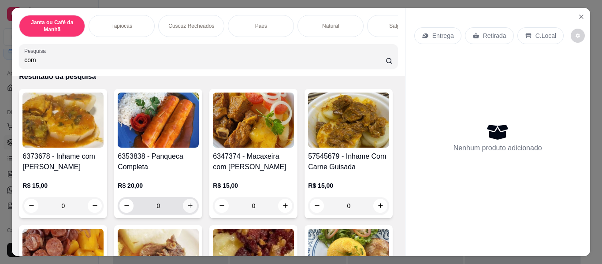
type input "com"
click at [188, 207] on icon "increase-product-quantity" at bounding box center [190, 205] width 7 height 7
type input "1"
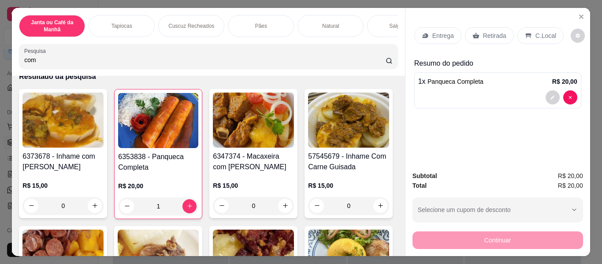
click at [482, 37] on div "Retirada" at bounding box center [489, 35] width 49 height 17
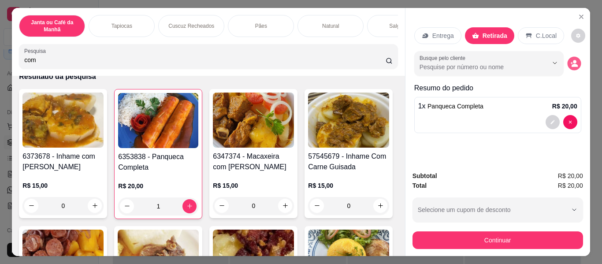
click at [571, 56] on button "decrease-product-quantity" at bounding box center [574, 63] width 14 height 14
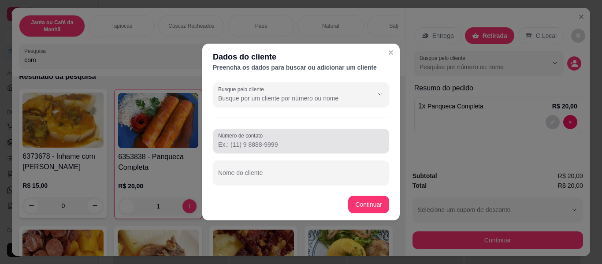
click at [340, 134] on div at bounding box center [301, 141] width 166 height 18
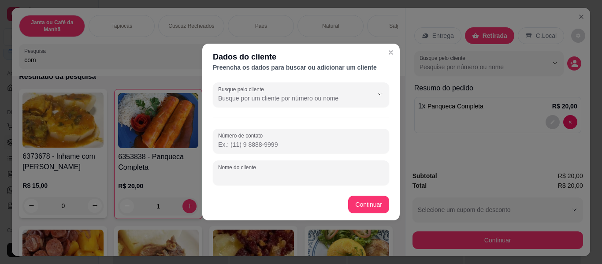
click at [292, 175] on input "Nome do cliente" at bounding box center [301, 176] width 166 height 9
type input "vitoria"
paste input "(83) 9152-8815"
click at [233, 144] on input "(83) 9152-8815" at bounding box center [301, 144] width 166 height 9
type input "(83) 99152-8815"
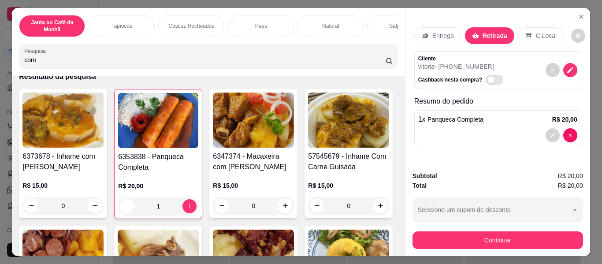
click at [438, 31] on p "Entrega" at bounding box center [443, 35] width 22 height 9
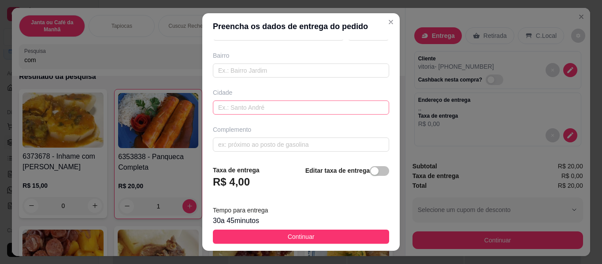
scroll to position [178, 0]
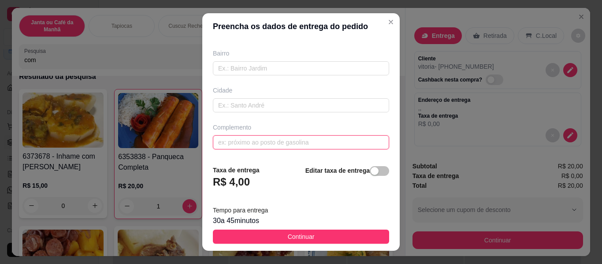
paste input "Cuba de baixo do lado da linh"
click at [313, 148] on input "Cuba de baixo do lado da linh" at bounding box center [301, 142] width 176 height 14
paste input "Próximo ao bar de suenia"
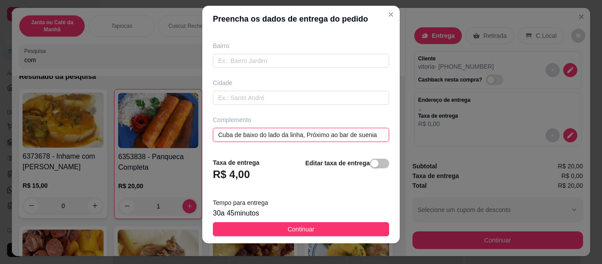
scroll to position [15, 0]
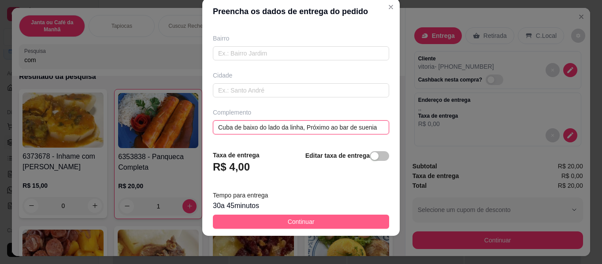
type input "Cuba de baixo do lado da linha, Próximo ao bar de suenia"
click at [356, 228] on button "Continuar" at bounding box center [301, 222] width 176 height 14
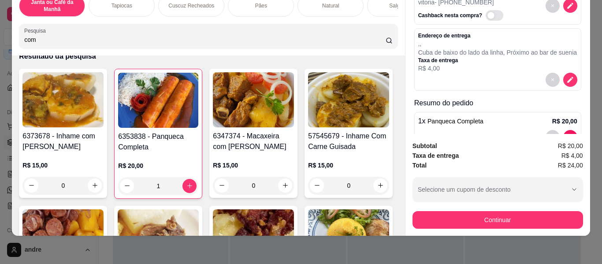
scroll to position [79, 0]
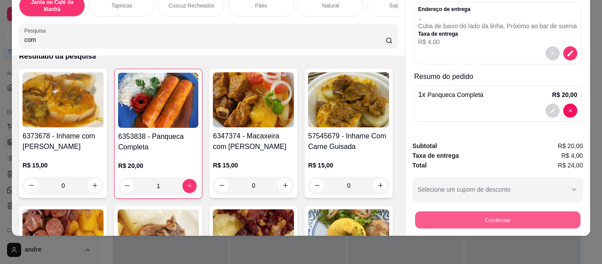
click at [517, 215] on button "Continuar" at bounding box center [496, 219] width 165 height 17
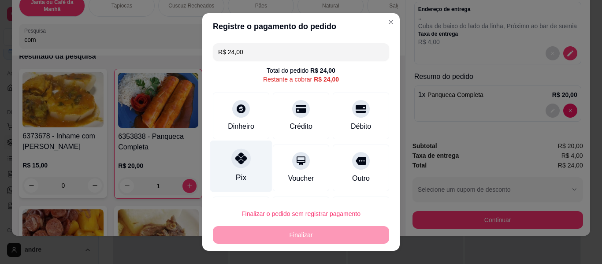
click at [236, 169] on div "Pix" at bounding box center [241, 167] width 62 height 52
type input "R$ 0,00"
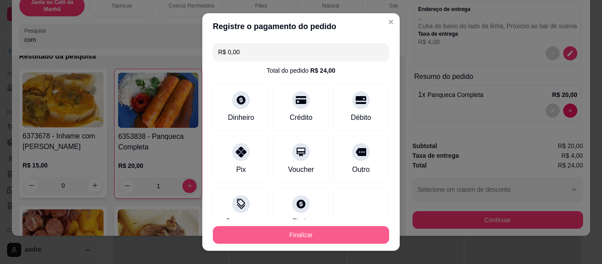
click at [312, 233] on button "Finalizar" at bounding box center [301, 235] width 176 height 18
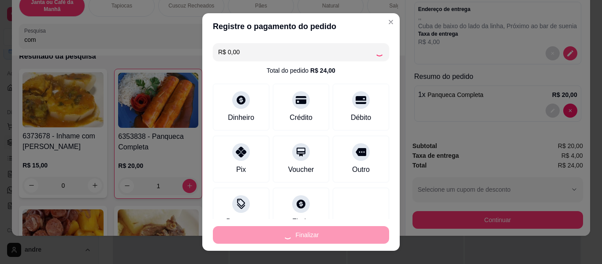
type input "0"
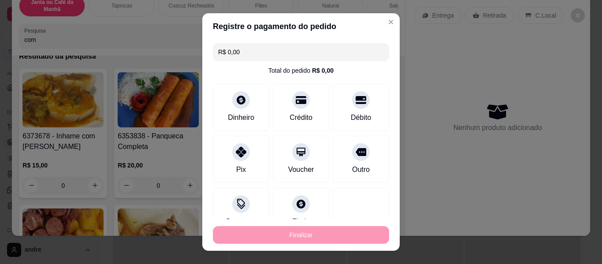
type input "-R$ 24,00"
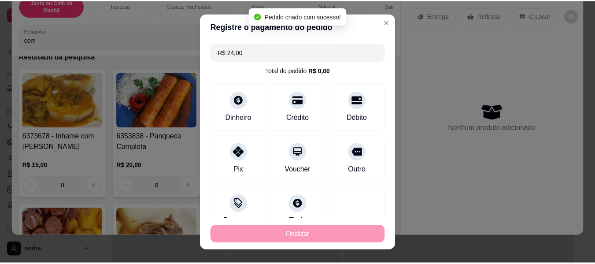
scroll to position [0, 0]
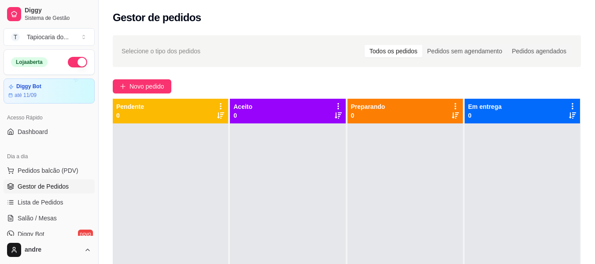
click at [66, 55] on div "Loja aberta" at bounding box center [49, 62] width 90 height 25
click at [68, 64] on button "button" at bounding box center [77, 62] width 19 height 11
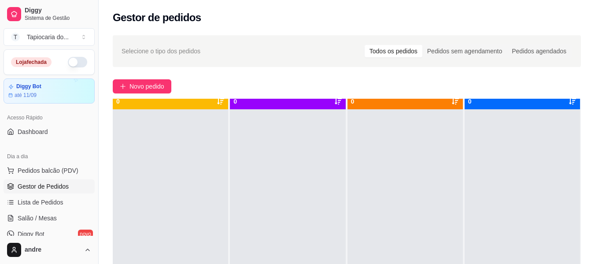
scroll to position [25, 0]
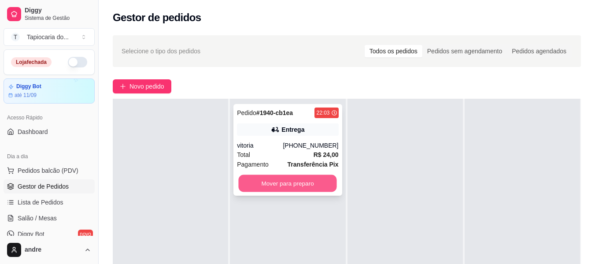
click at [251, 186] on button "Mover para preparo" at bounding box center [288, 183] width 98 height 17
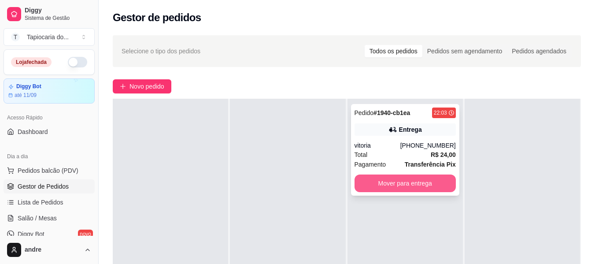
click at [374, 178] on button "Mover para entrega" at bounding box center [405, 183] width 101 height 18
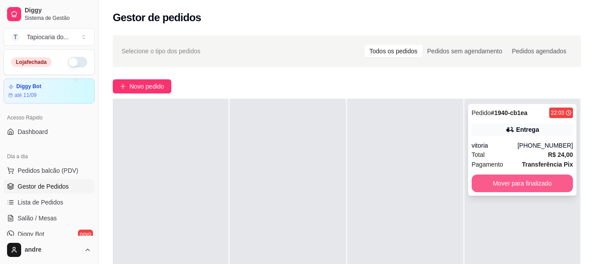
click at [491, 176] on button "Mover para finalizado" at bounding box center [522, 183] width 101 height 18
click at [533, 181] on button "Mover para finalizado" at bounding box center [522, 183] width 98 height 17
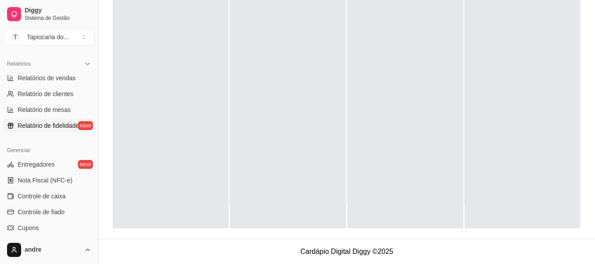
scroll to position [194, 0]
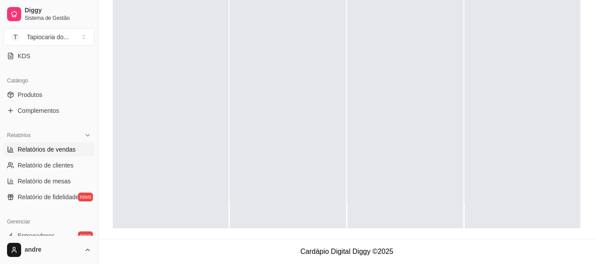
click at [45, 151] on span "Relatórios de vendas" at bounding box center [47, 149] width 58 height 9
select select "ALL"
select select "0"
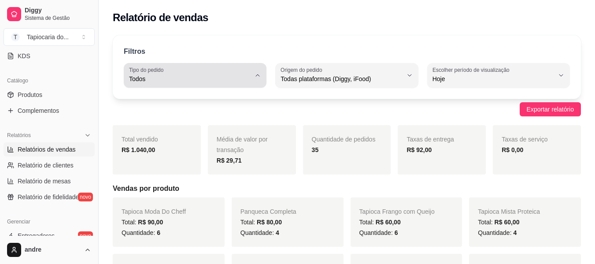
click at [246, 79] on span "Todos" at bounding box center [190, 78] width 122 height 9
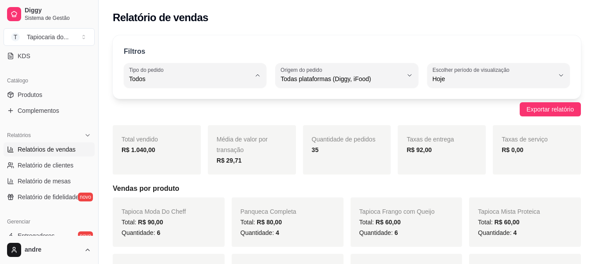
click at [203, 117] on span "Entrega" at bounding box center [190, 114] width 115 height 8
type input "DELIVERY"
select select "DELIVERY"
